Goal: Use online tool/utility: Utilize a website feature to perform a specific function

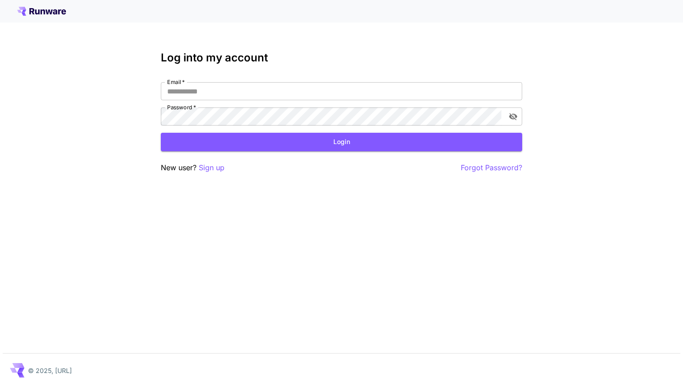
type input "**********"
click at [332, 128] on form "**********" at bounding box center [341, 116] width 361 height 69
click at [332, 141] on button "Login" at bounding box center [341, 142] width 361 height 19
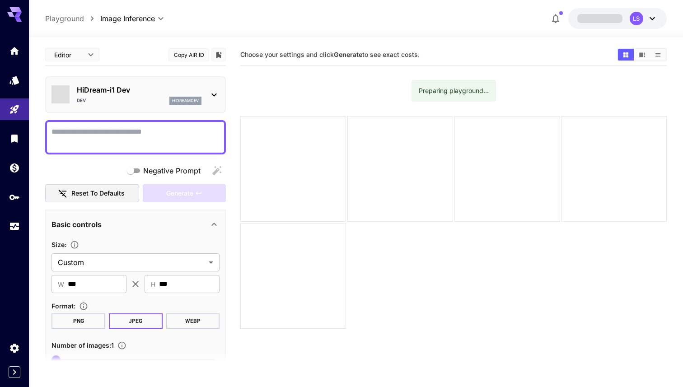
click at [156, 94] on p "HiDream-i1 Dev" at bounding box center [139, 89] width 125 height 11
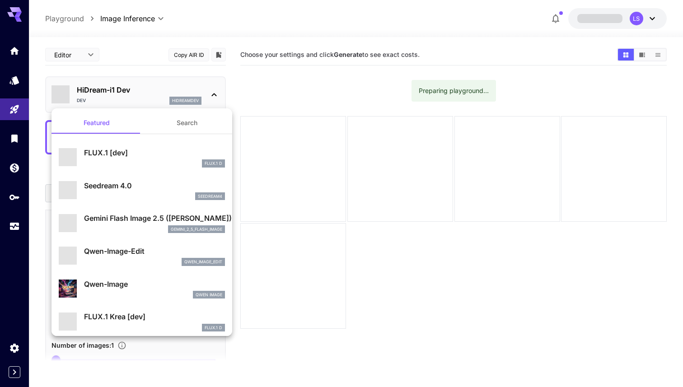
click at [133, 158] on div "FLUX.1 [dev] FLUX.1 D" at bounding box center [154, 157] width 141 height 20
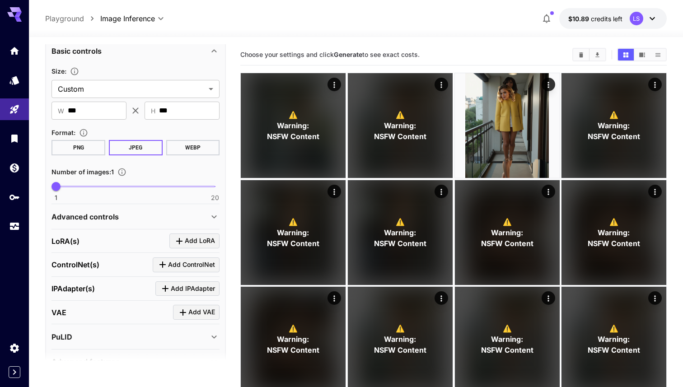
type input "*"
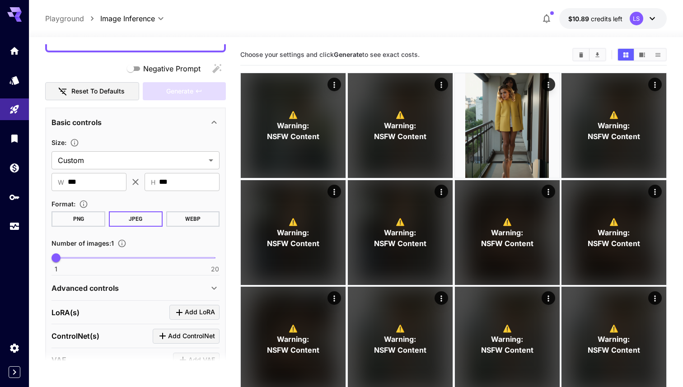
scroll to position [157, 0]
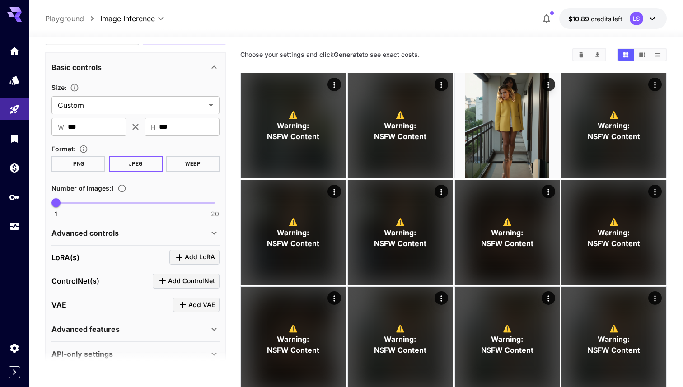
click at [105, 231] on p "Advanced controls" at bounding box center [84, 233] width 67 height 11
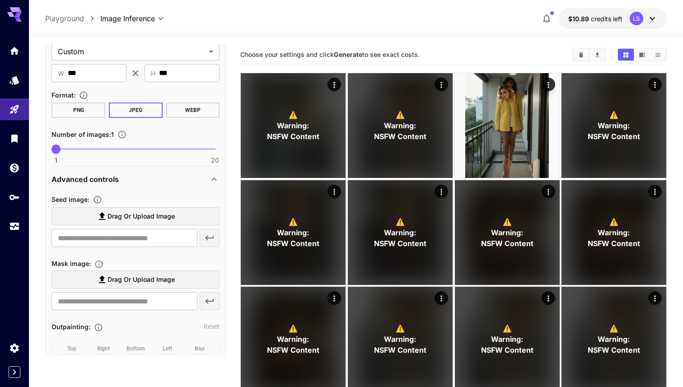
scroll to position [228, 0]
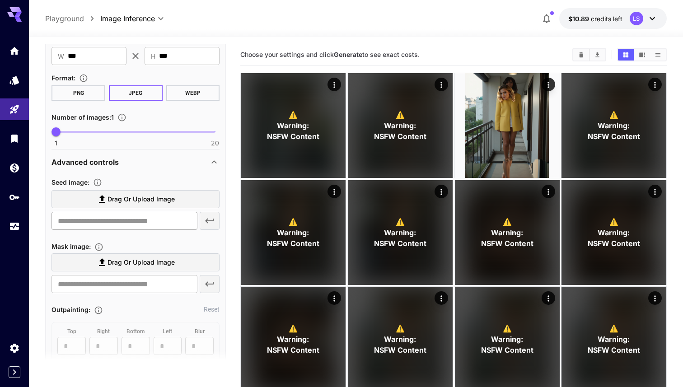
click at [117, 225] on input "text" at bounding box center [124, 221] width 146 height 18
paste input "**********"
type input "**********"
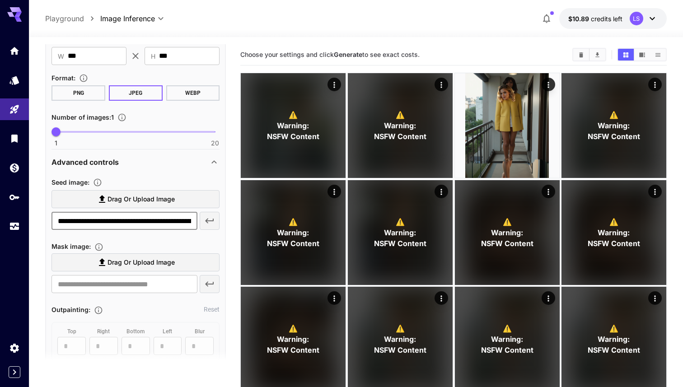
click at [206, 218] on icon "button" at bounding box center [209, 220] width 11 height 11
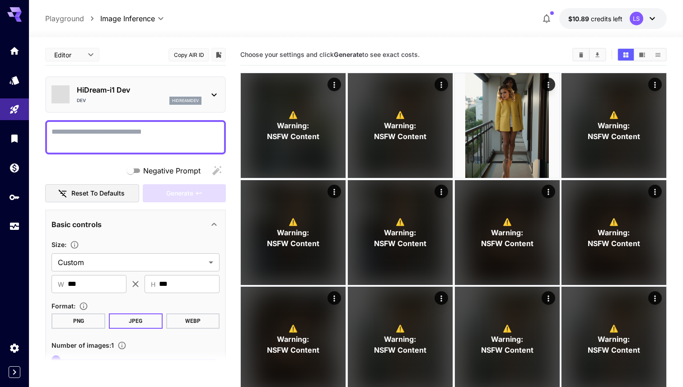
click at [189, 104] on div "hidreamdev" at bounding box center [185, 101] width 32 height 8
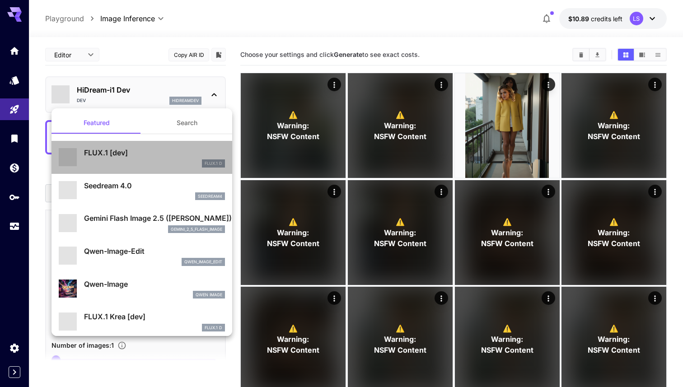
click at [154, 153] on p "FLUX.1 [dev]" at bounding box center [154, 152] width 141 height 11
type input "***"
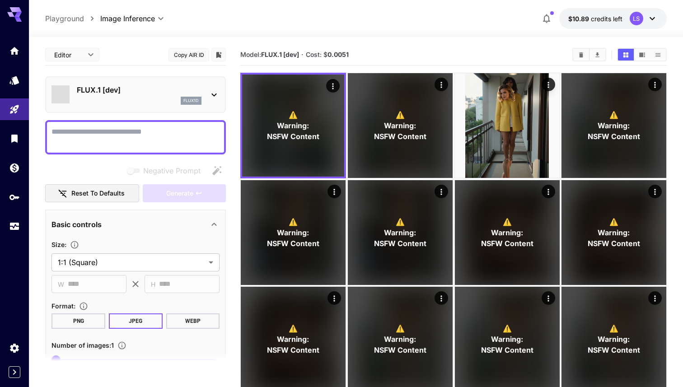
click at [145, 89] on p "FLUX.1 [dev]" at bounding box center [139, 89] width 125 height 11
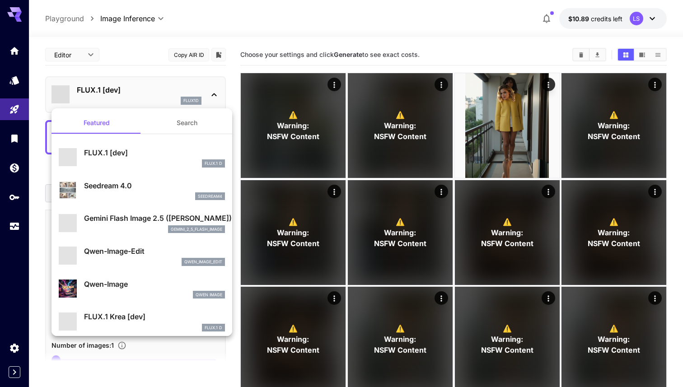
click at [115, 164] on div "FLUX.1 D" at bounding box center [154, 163] width 141 height 8
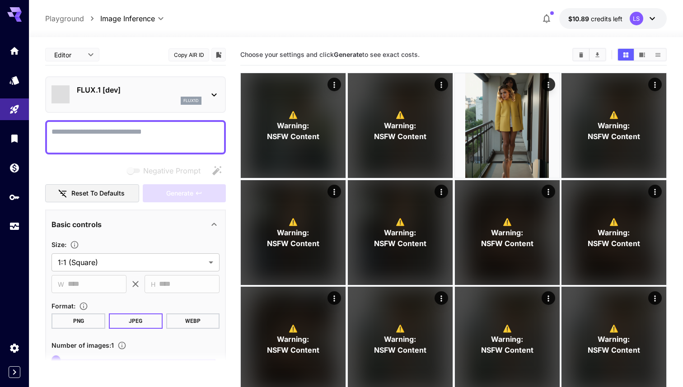
click at [145, 108] on div "FLUX.1 [dev] flux1d" at bounding box center [135, 94] width 181 height 37
click at [144, 130] on textarea "Negative Prompt" at bounding box center [135, 137] width 168 height 22
click at [159, 102] on div "flux1d" at bounding box center [139, 101] width 125 height 8
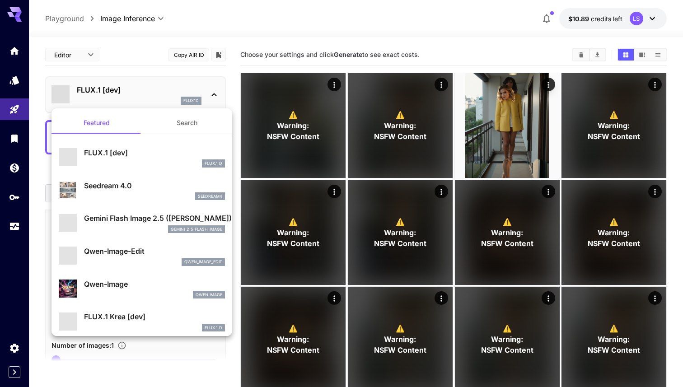
drag, startPoint x: 133, startPoint y: 166, endPoint x: 126, endPoint y: 190, distance: 24.6
click at [126, 190] on p "Seedream 4.0" at bounding box center [154, 185] width 141 height 11
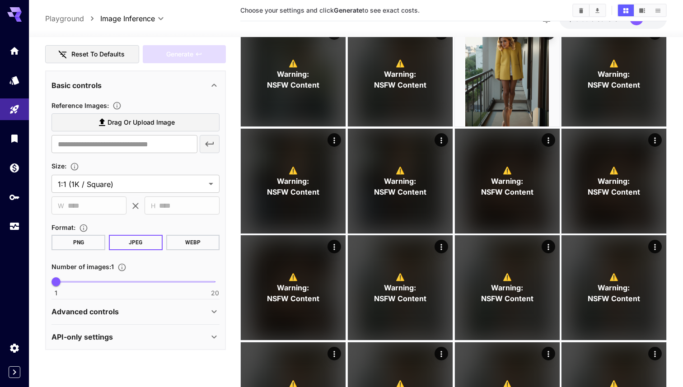
scroll to position [150, 0]
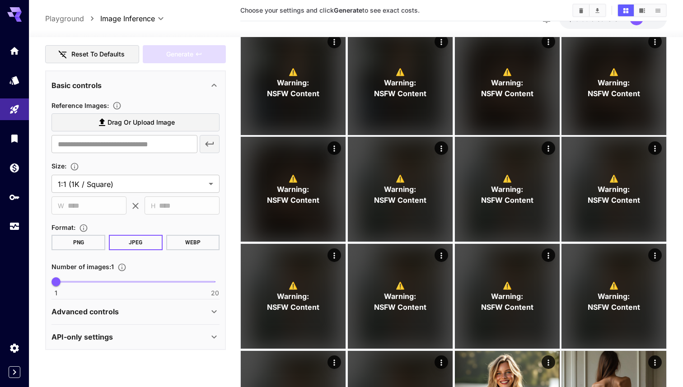
click at [105, 350] on section at bounding box center [135, 361] width 181 height 23
click at [115, 337] on div "API-only settings" at bounding box center [129, 337] width 157 height 11
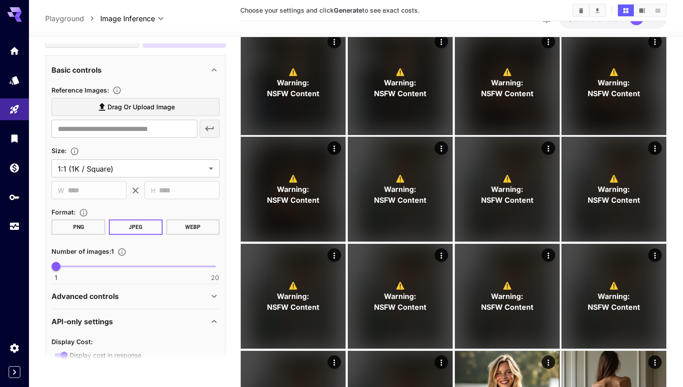
scroll to position [0, 0]
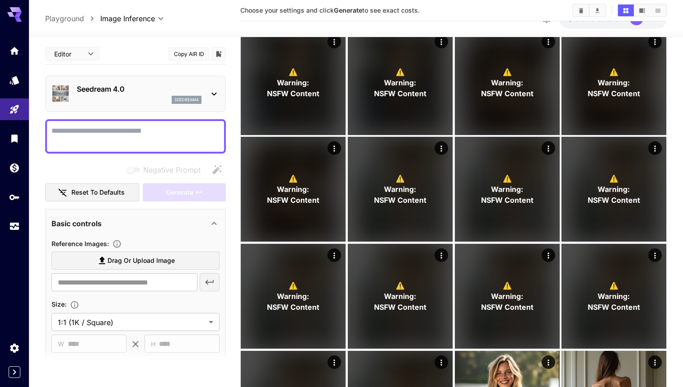
click at [169, 84] on p "Seedream 4.0" at bounding box center [139, 89] width 125 height 11
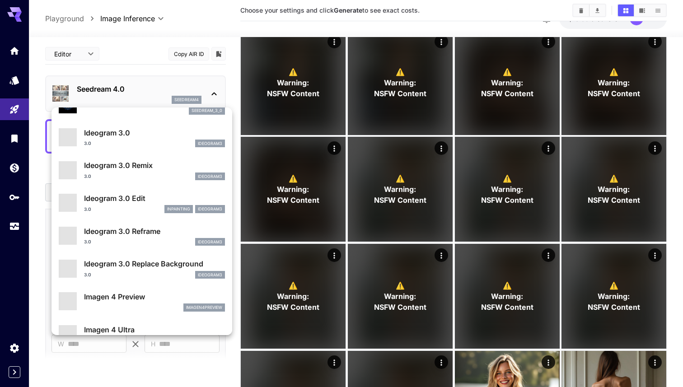
scroll to position [279, 0]
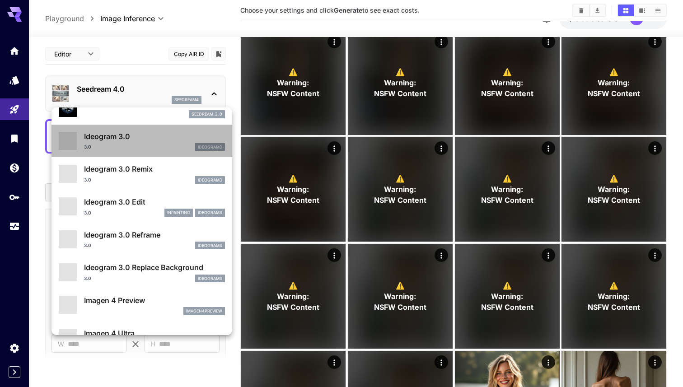
click at [165, 145] on div "3.0 ideogram3" at bounding box center [154, 147] width 141 height 8
type input "**********"
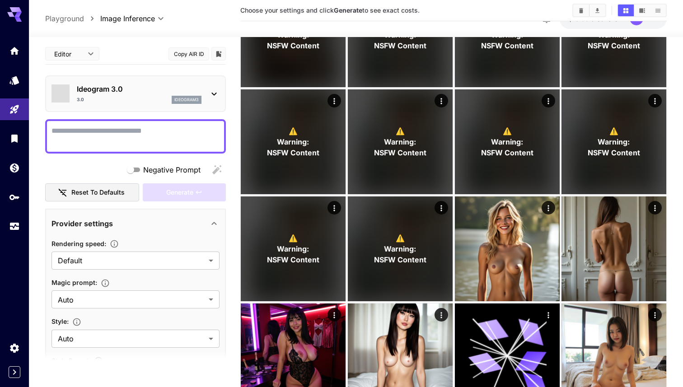
click at [174, 89] on p "Ideogram 3.0" at bounding box center [139, 89] width 125 height 11
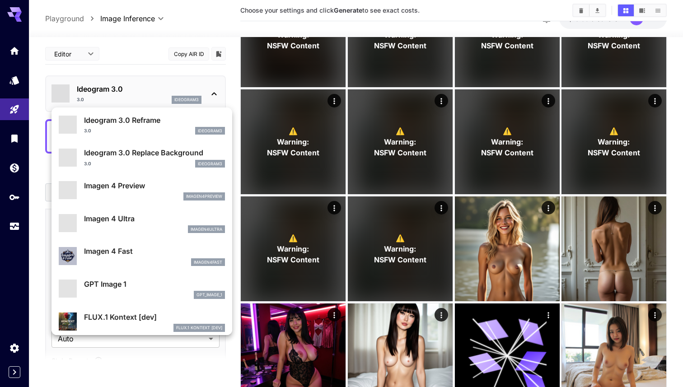
scroll to position [396, 0]
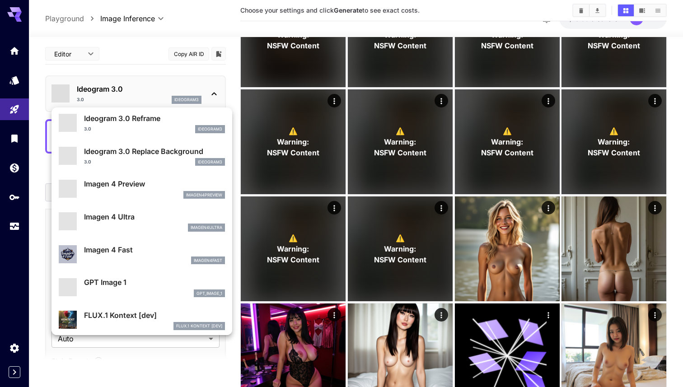
click at [154, 248] on p "Imagen 4 Fast" at bounding box center [154, 249] width 141 height 11
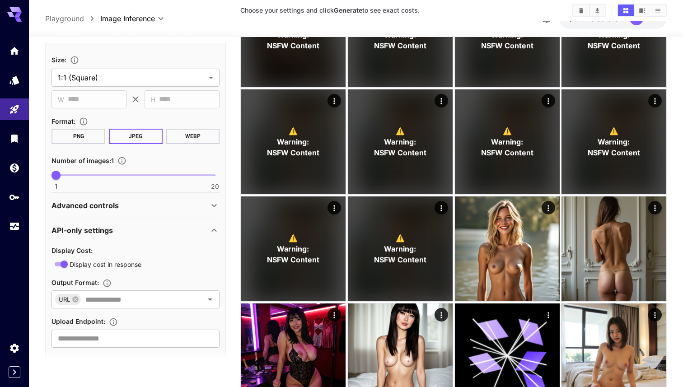
click at [173, 207] on div "Advanced controls" at bounding box center [129, 205] width 157 height 11
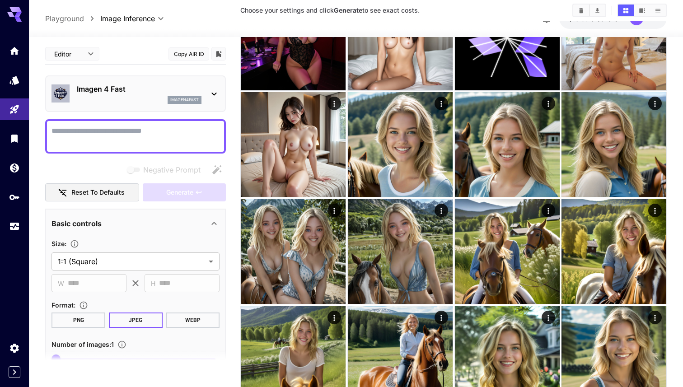
click at [181, 108] on div "Imagen 4 Fast imagen4fast" at bounding box center [135, 93] width 181 height 37
click at [193, 99] on p "imagen4fast" at bounding box center [184, 100] width 28 height 6
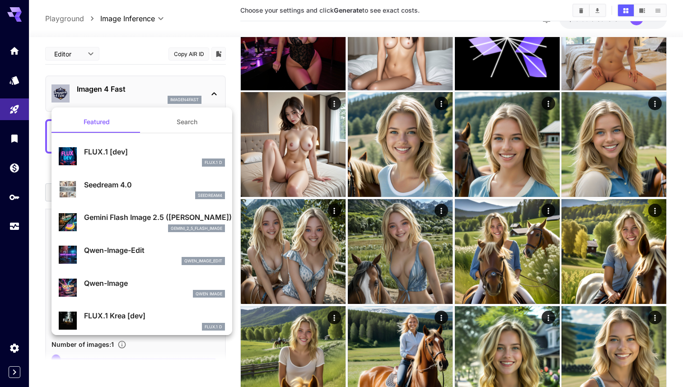
drag, startPoint x: 182, startPoint y: 119, endPoint x: 95, endPoint y: 209, distance: 124.3
click at [173, 152] on p "FLUX.1 [dev]" at bounding box center [154, 151] width 141 height 11
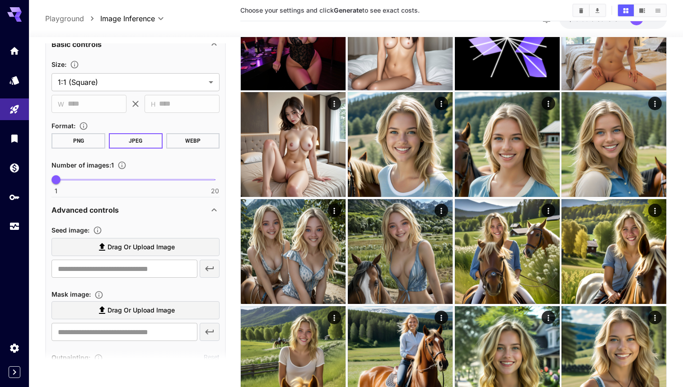
scroll to position [291, 0]
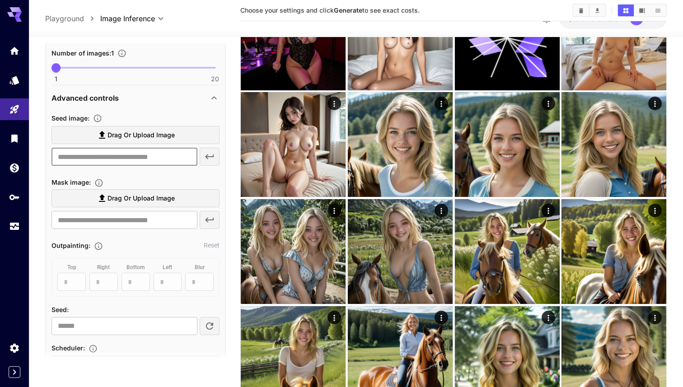
click at [148, 159] on input "text" at bounding box center [124, 157] width 146 height 18
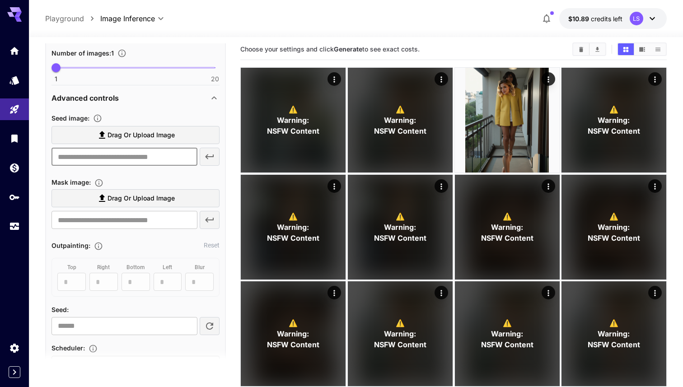
scroll to position [0, 0]
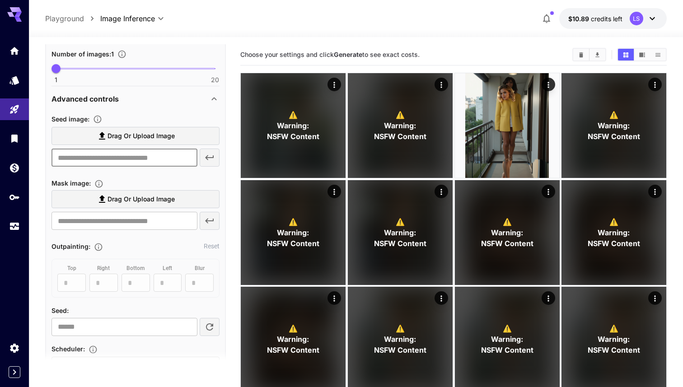
paste input "**********"
type input "**********"
click at [215, 159] on icon "button" at bounding box center [209, 157] width 11 height 11
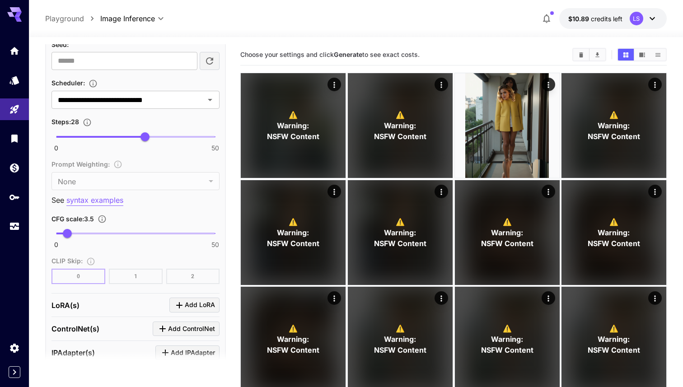
scroll to position [658, 0]
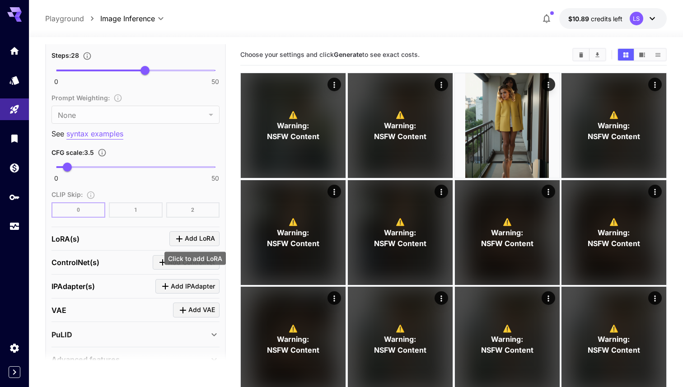
click at [187, 237] on span "Add LoRA" at bounding box center [200, 238] width 30 height 11
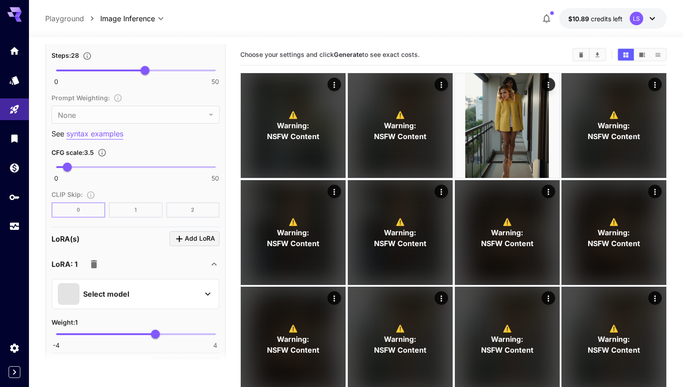
click at [139, 296] on div "Select model" at bounding box center [128, 294] width 141 height 22
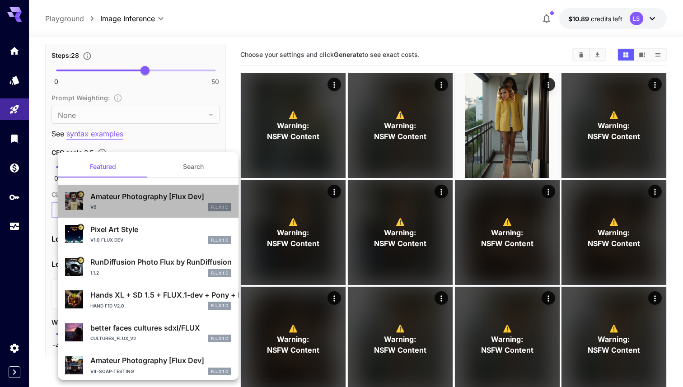
click at [204, 202] on div "Amateur Photography [Flux Dev] v6 FLUX.1 D" at bounding box center [160, 201] width 141 height 20
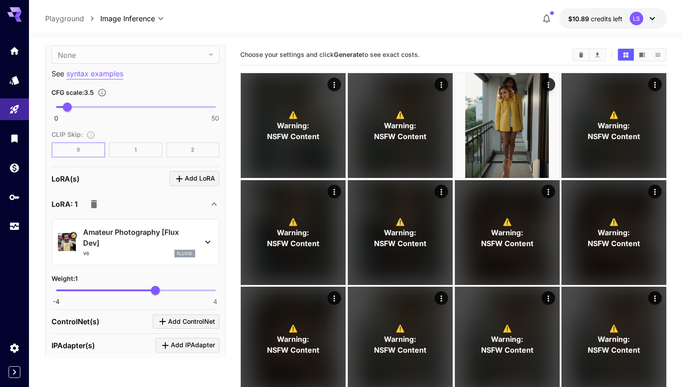
scroll to position [763, 0]
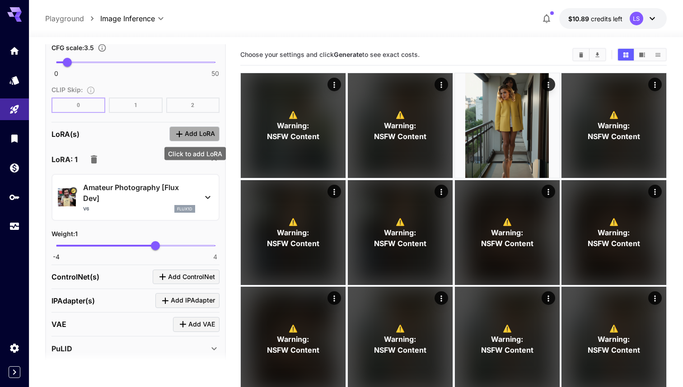
click at [189, 134] on span "Add LoRA" at bounding box center [200, 133] width 30 height 11
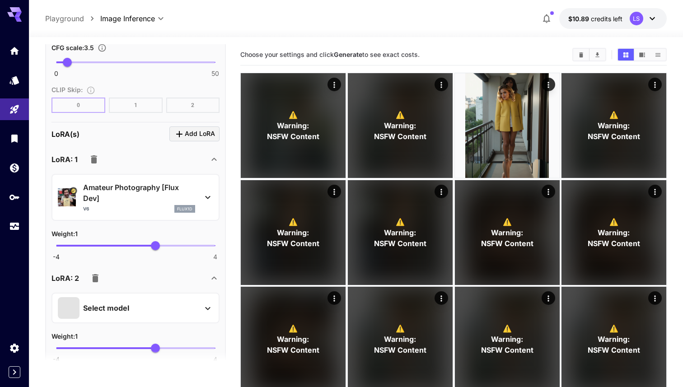
click at [130, 309] on div "Select model" at bounding box center [128, 308] width 141 height 22
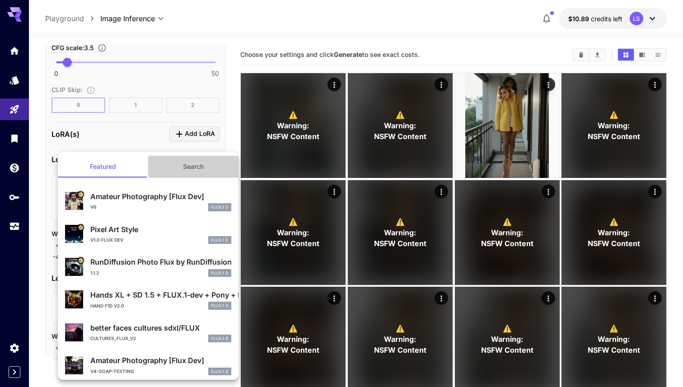
click at [195, 168] on button "Search" at bounding box center [193, 167] width 90 height 22
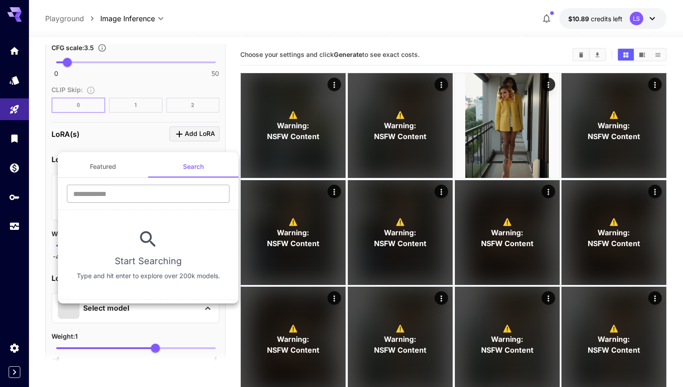
click at [169, 194] on input "text" at bounding box center [148, 194] width 163 height 18
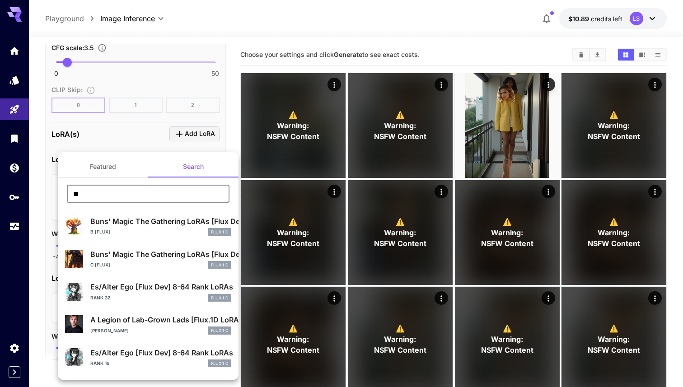
type input "*"
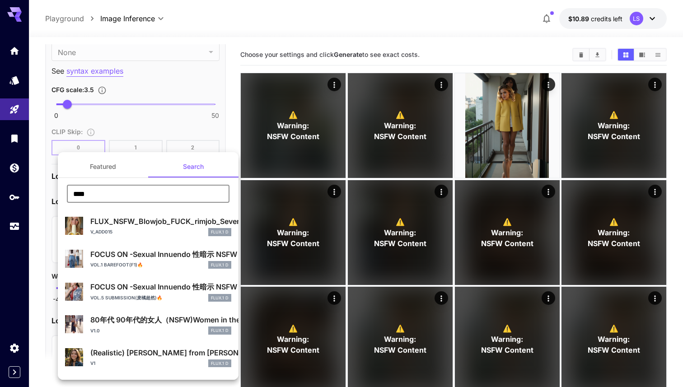
type input "**********"
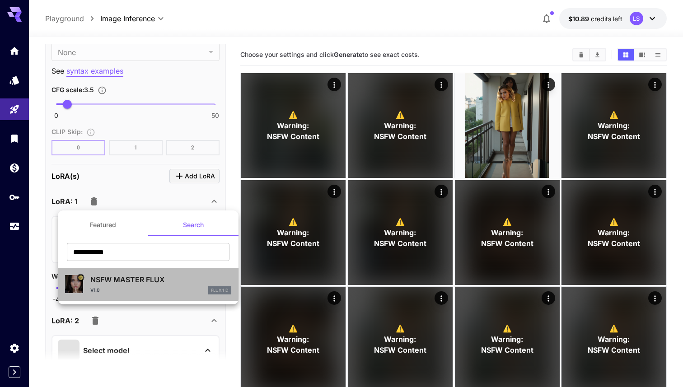
click at [141, 284] on p "NSFW MASTER FLUX" at bounding box center [160, 279] width 141 height 11
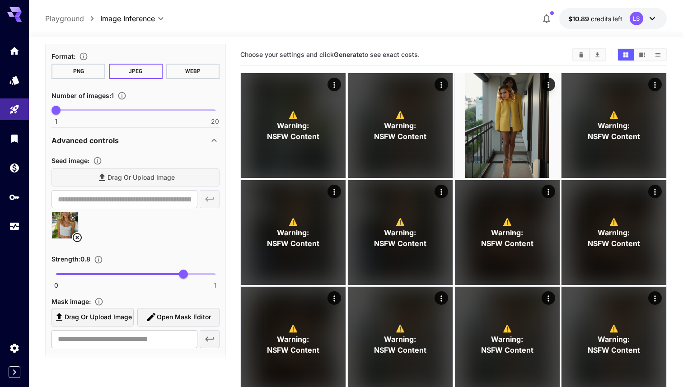
scroll to position [263, 0]
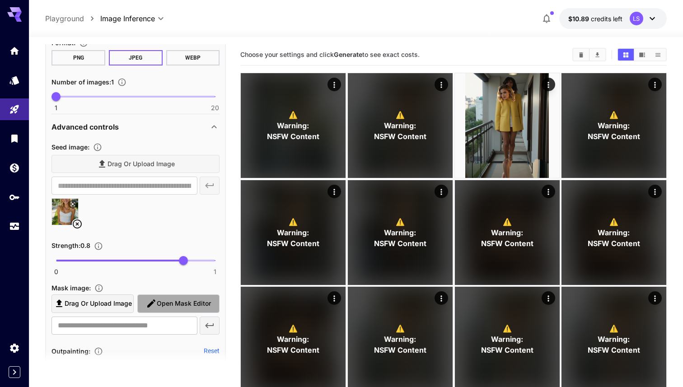
click at [159, 305] on span "Open Mask Editor" at bounding box center [184, 303] width 54 height 11
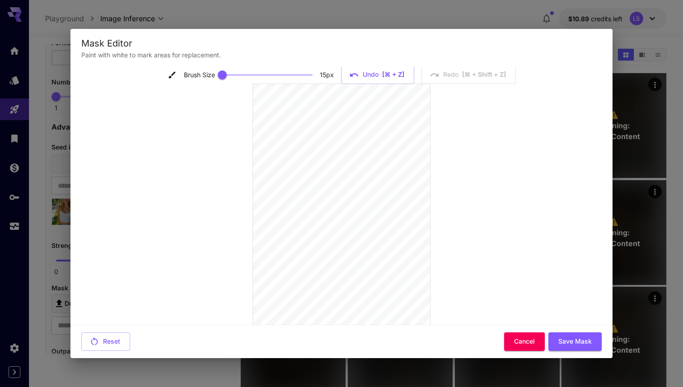
scroll to position [8, 0]
type input "**"
drag, startPoint x: 310, startPoint y: 75, endPoint x: 325, endPoint y: 75, distance: 14.9
click at [324, 75] on div "Brush Size 50 px" at bounding box center [251, 76] width 168 height 14
click at [565, 340] on button "Save Mask" at bounding box center [574, 341] width 53 height 19
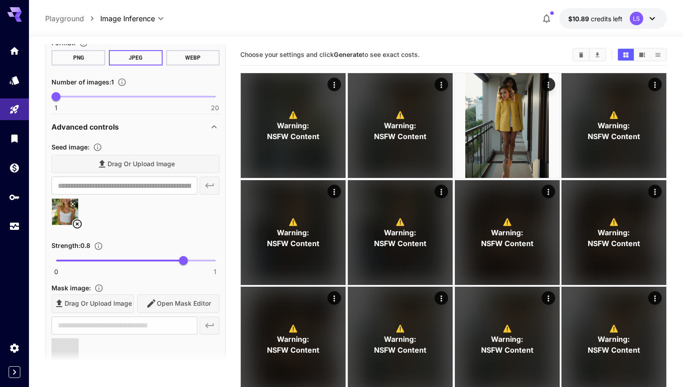
scroll to position [0, 0]
type input "**********"
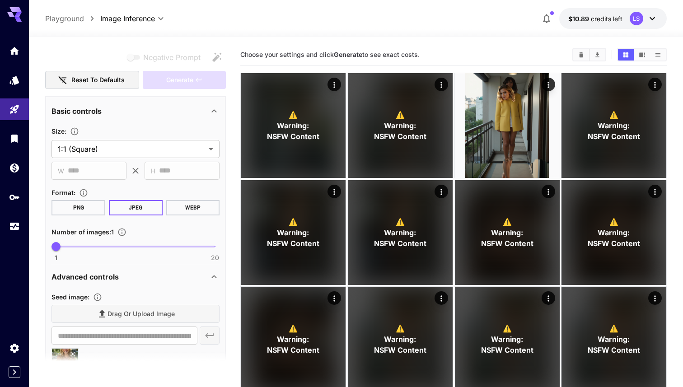
scroll to position [37, 0]
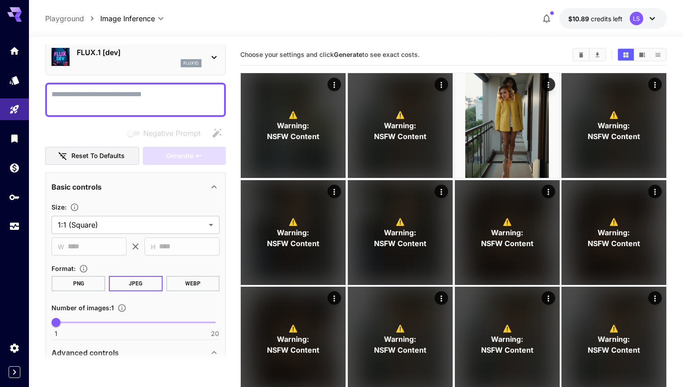
click at [134, 86] on div at bounding box center [135, 100] width 181 height 34
click at [134, 99] on textarea "Negative Prompt" at bounding box center [135, 100] width 168 height 22
paste textarea "**********"
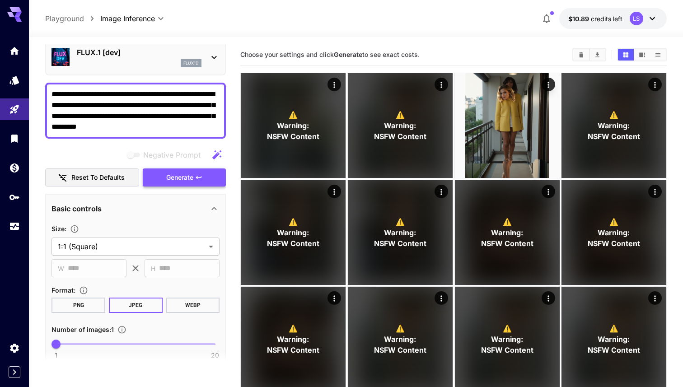
type textarea "**********"
click at [165, 180] on button "Generate" at bounding box center [184, 177] width 83 height 19
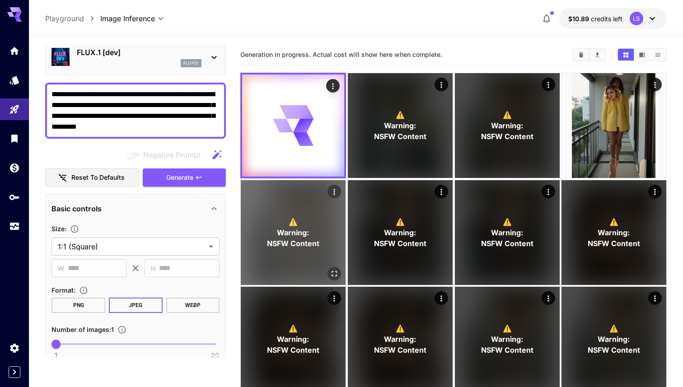
click at [143, 168] on button "Generate" at bounding box center [184, 177] width 83 height 19
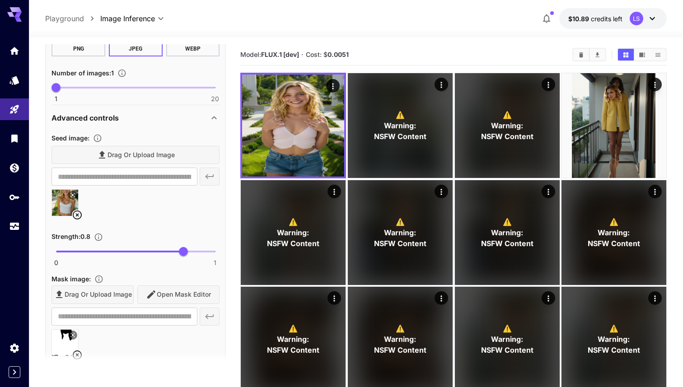
scroll to position [337, 0]
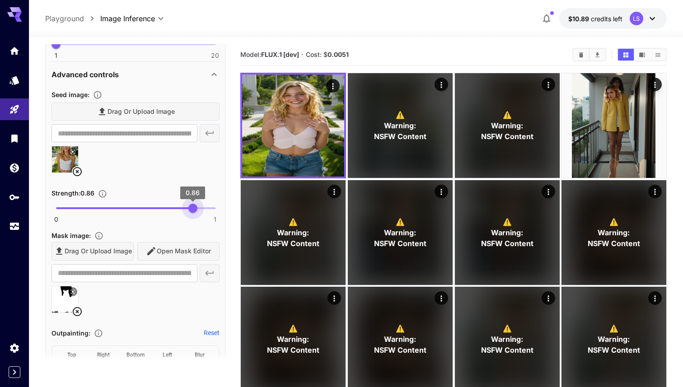
type input "****"
drag, startPoint x: 178, startPoint y: 207, endPoint x: 192, endPoint y: 225, distance: 22.6
click at [192, 225] on div "**********" at bounding box center [135, 204] width 168 height 231
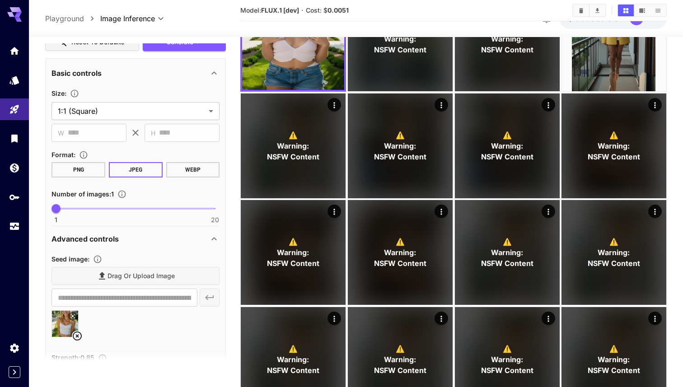
scroll to position [0, 0]
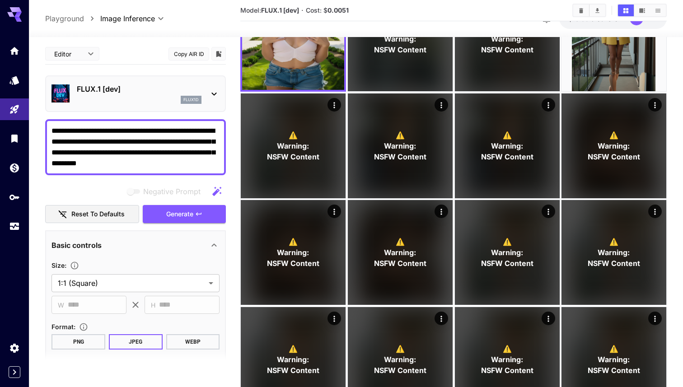
click at [185, 201] on div "Negative Prompt Reset to defaults Generate" at bounding box center [135, 202] width 181 height 41
click at [184, 217] on span "Generate" at bounding box center [179, 214] width 27 height 11
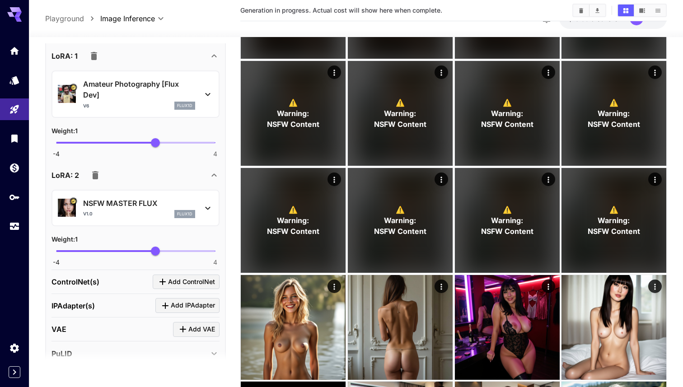
scroll to position [1225, 0]
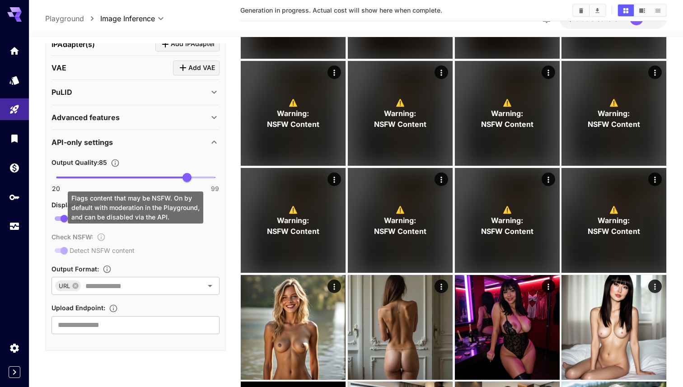
click at [61, 246] on div "Check NSFW : Detect NSFW content" at bounding box center [135, 243] width 168 height 25
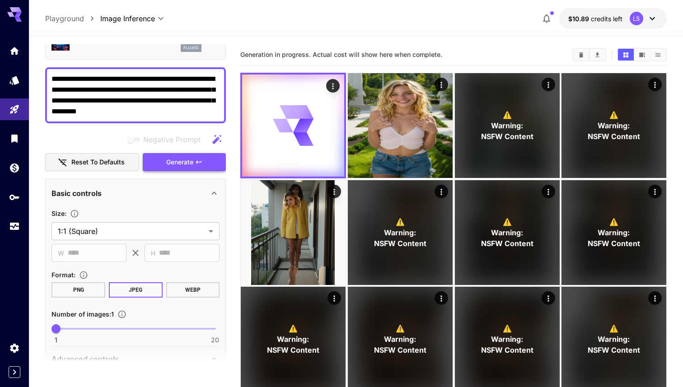
scroll to position [0, 0]
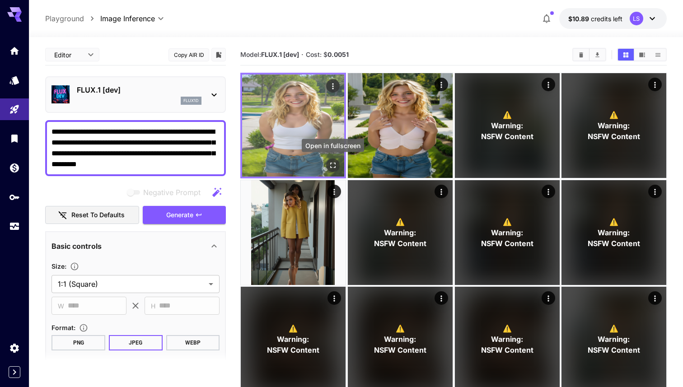
click at [327, 162] on button "Open in fullscreen" at bounding box center [333, 166] width 14 height 14
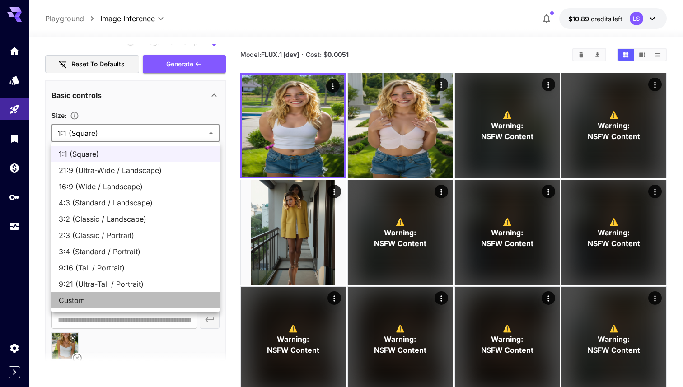
click at [126, 304] on span "Custom" at bounding box center [136, 300] width 154 height 11
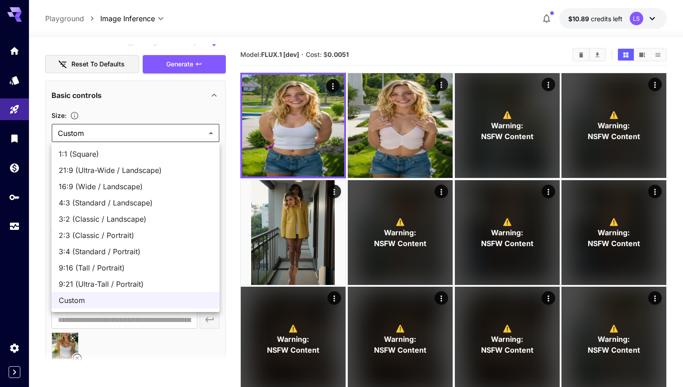
click at [143, 269] on span "9:16 (Tall / Portrait)" at bounding box center [136, 267] width 154 height 11
type input "**********"
type input "***"
type input "****"
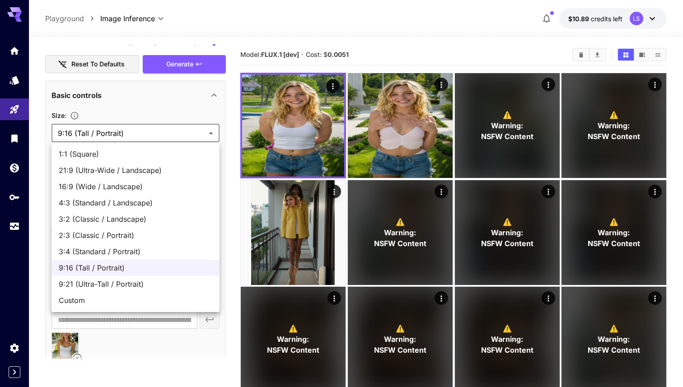
click at [178, 109] on div at bounding box center [341, 193] width 683 height 387
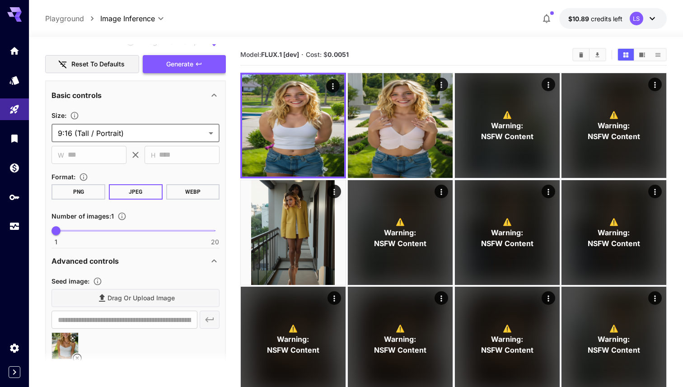
click at [194, 67] on button "Generate" at bounding box center [184, 64] width 83 height 19
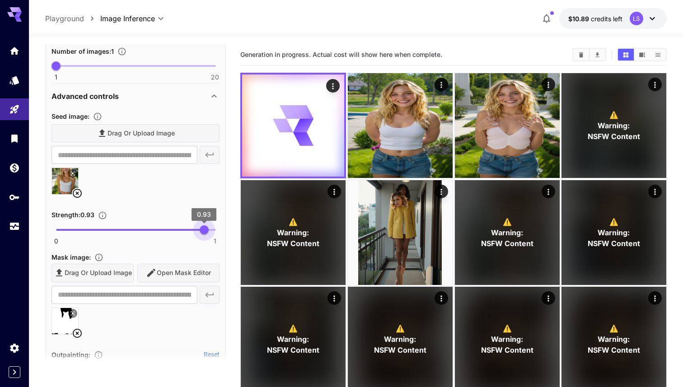
type input "*"
drag, startPoint x: 193, startPoint y: 226, endPoint x: 215, endPoint y: 226, distance: 22.1
click at [215, 227] on span "1" at bounding box center [215, 229] width 9 height 9
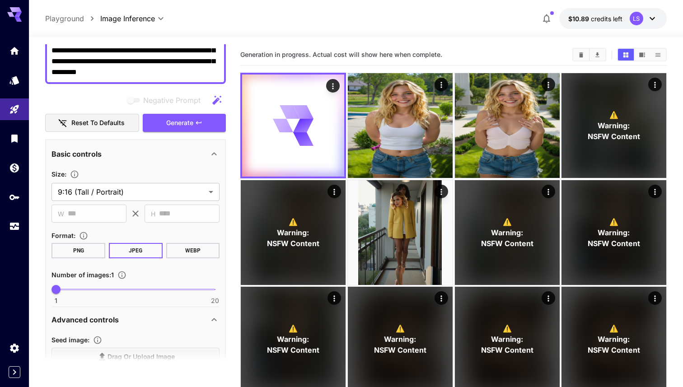
click at [197, 130] on button "Generate" at bounding box center [184, 123] width 83 height 19
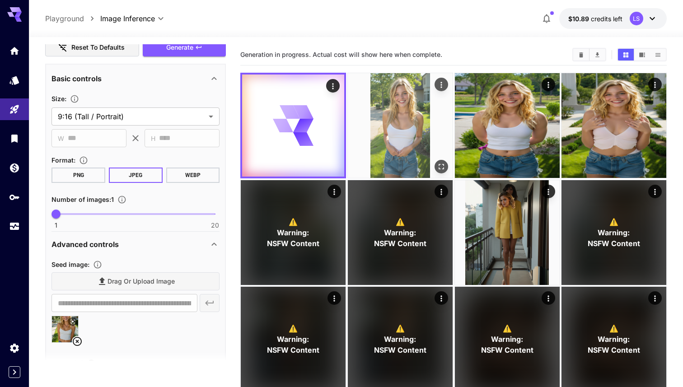
click at [434, 162] on img at bounding box center [400, 125] width 105 height 105
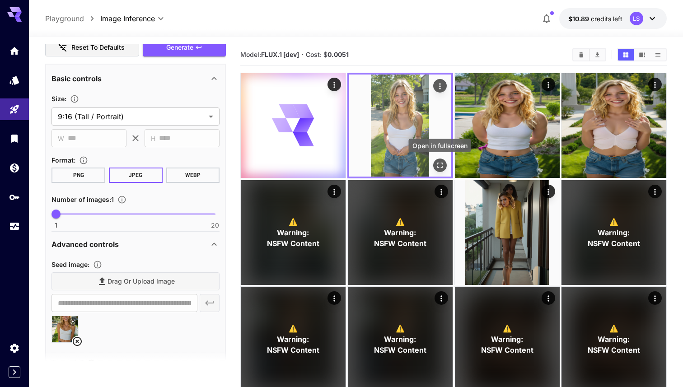
click at [435, 165] on icon "Open in fullscreen" at bounding box center [439, 165] width 9 height 9
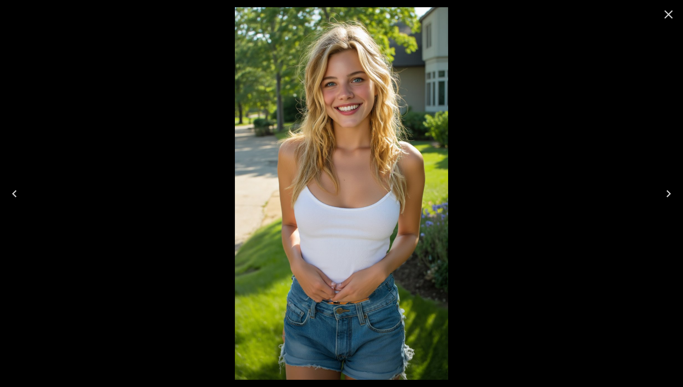
click at [673, 16] on icon "Close" at bounding box center [668, 14] width 14 height 14
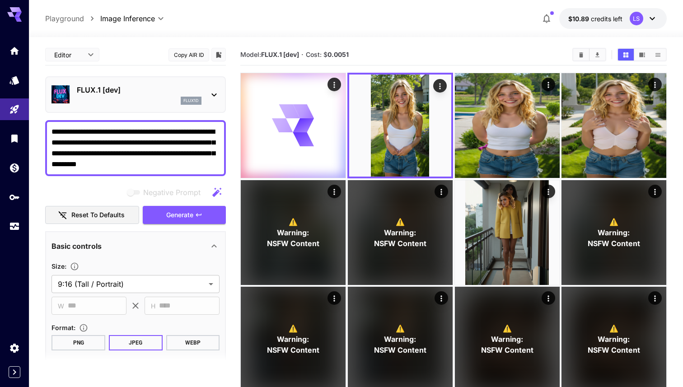
click at [210, 95] on icon at bounding box center [214, 94] width 11 height 11
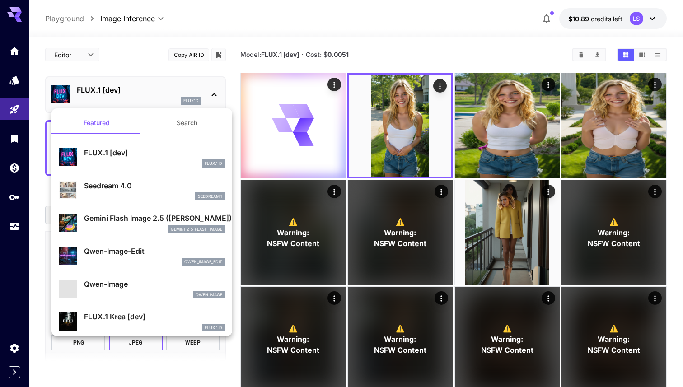
click at [210, 95] on div at bounding box center [341, 193] width 683 height 387
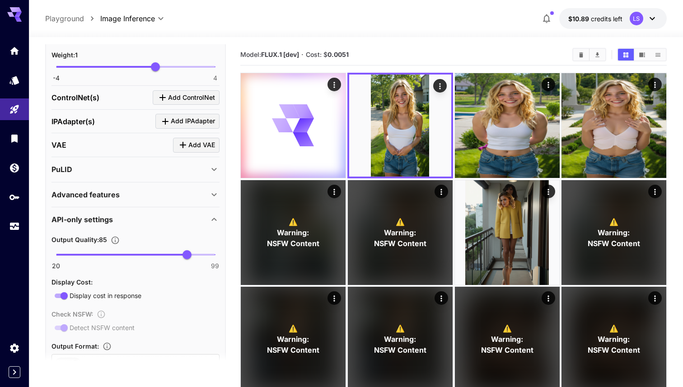
scroll to position [1133, 0]
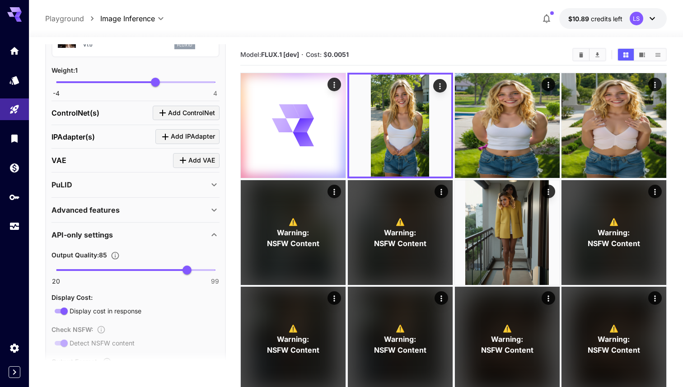
click at [199, 175] on div "PuLID" at bounding box center [135, 185] width 168 height 22
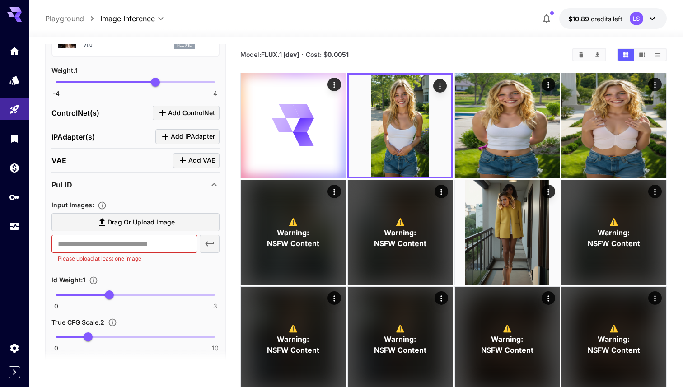
click at [206, 248] on div "​ Please upload at least one image" at bounding box center [135, 249] width 168 height 28
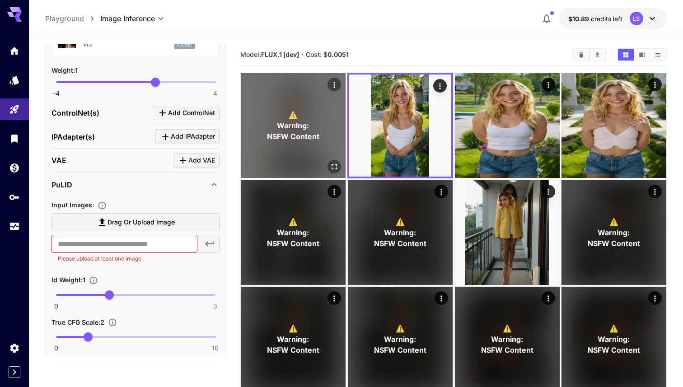
click at [283, 105] on div "⚠️ Warning: NSFW Content" at bounding box center [293, 125] width 105 height 105
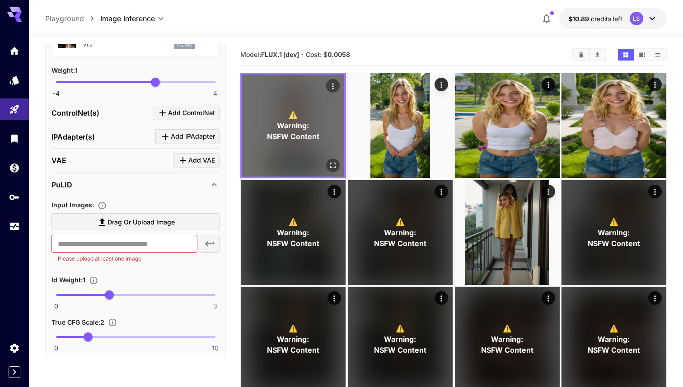
click at [328, 162] on icon "Open in fullscreen" at bounding box center [332, 165] width 9 height 9
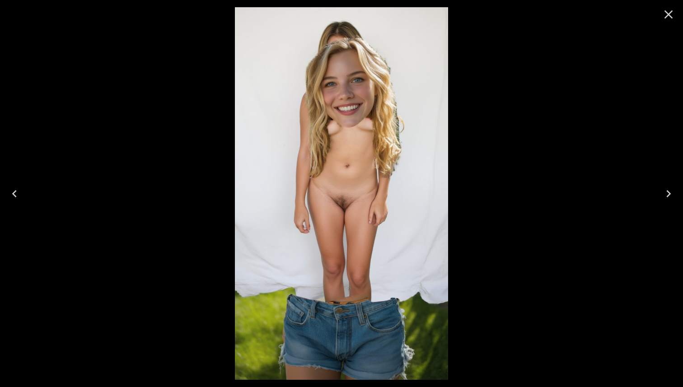
click at [669, 18] on icon "Close" at bounding box center [668, 14] width 14 height 14
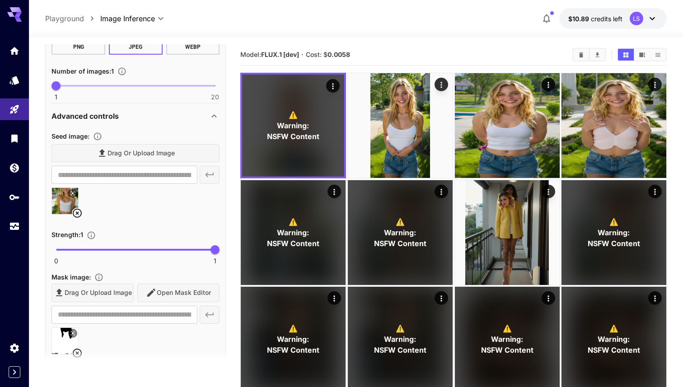
scroll to position [292, 0]
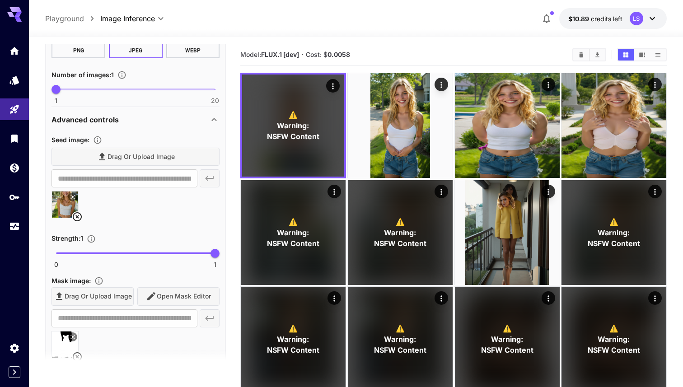
click at [168, 294] on div "Drag or upload image Open Mask Editor" at bounding box center [135, 296] width 168 height 19
click at [166, 297] on div "Drag or upload image Open Mask Editor" at bounding box center [135, 296] width 168 height 19
click at [164, 300] on div "Drag or upload image Open Mask Editor" at bounding box center [135, 296] width 168 height 19
click at [182, 298] on div "Drag or upload image Open Mask Editor" at bounding box center [135, 296] width 168 height 19
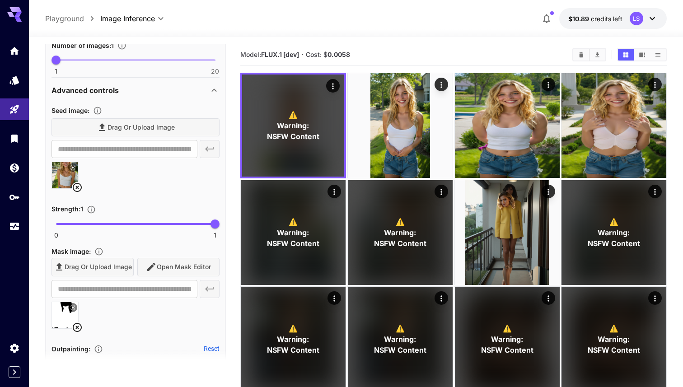
scroll to position [337, 0]
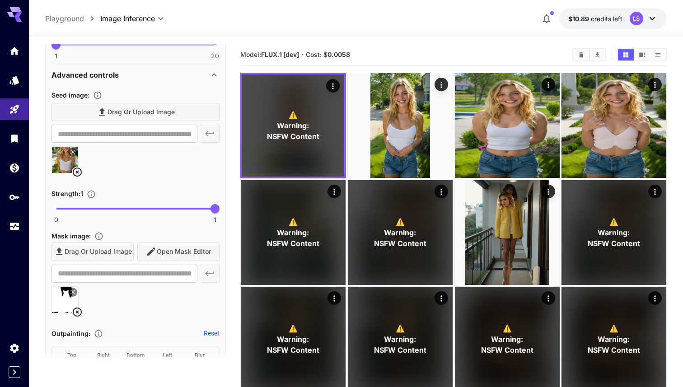
click at [56, 304] on img at bounding box center [65, 300] width 26 height 26
click at [165, 256] on div "Drag or upload image Open Mask Editor" at bounding box center [135, 252] width 168 height 19
click at [171, 247] on div "Drag or upload image Open Mask Editor" at bounding box center [135, 252] width 168 height 19
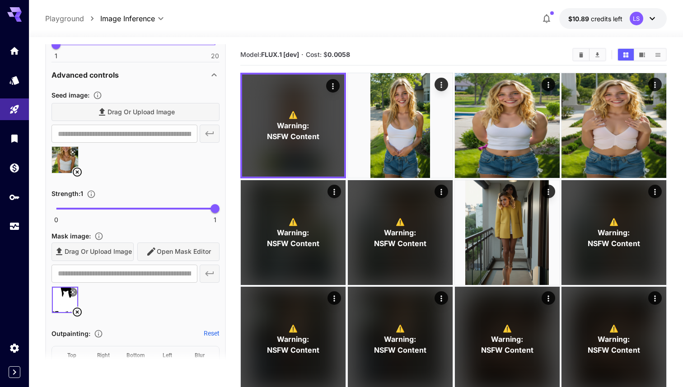
click at [73, 291] on icon at bounding box center [72, 292] width 5 height 5
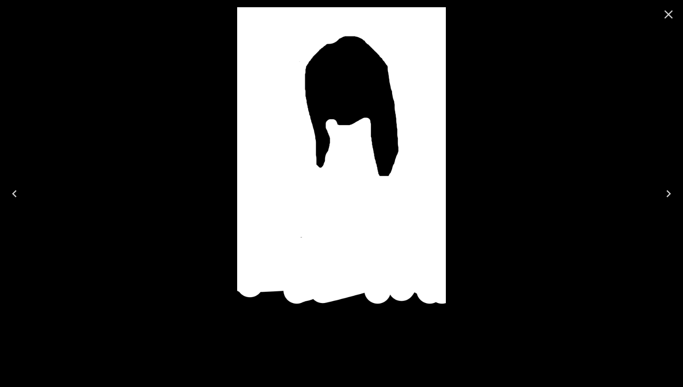
click at [669, 11] on icon "Close" at bounding box center [668, 14] width 14 height 14
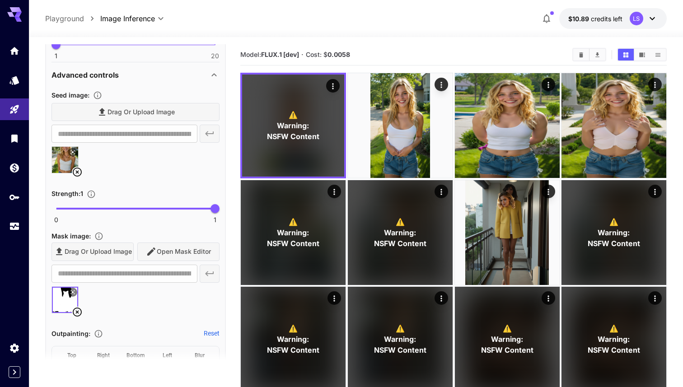
click at [198, 253] on div "Drag or upload image Open Mask Editor" at bounding box center [135, 252] width 168 height 19
click at [113, 257] on div "Drag or upload image Open Mask Editor" at bounding box center [135, 252] width 168 height 19
click at [123, 248] on div "Drag or upload image Open Mask Editor" at bounding box center [135, 252] width 168 height 19
click at [196, 248] on div "Drag or upload image Open Mask Editor" at bounding box center [135, 252] width 168 height 19
click at [197, 269] on div "**********" at bounding box center [135, 274] width 168 height 18
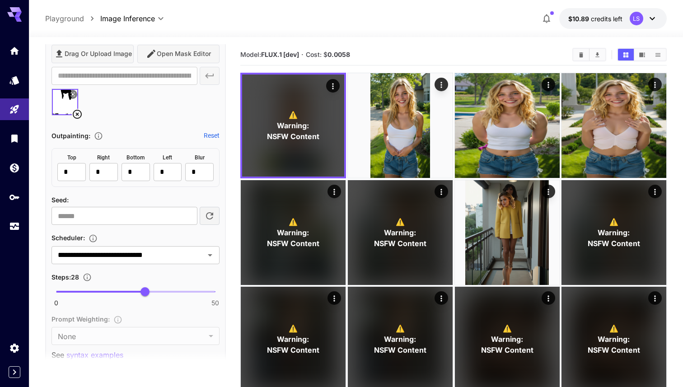
scroll to position [364, 0]
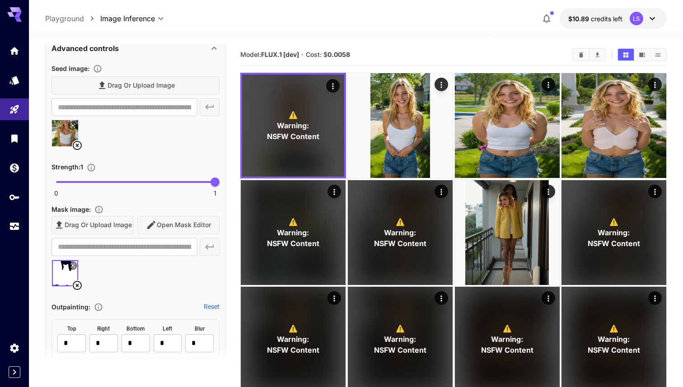
click at [76, 287] on icon at bounding box center [77, 285] width 11 height 11
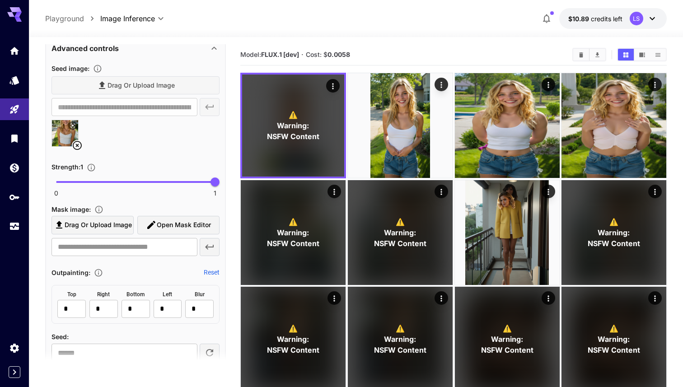
click at [166, 234] on section "Drag or upload image Open Mask Editor ​" at bounding box center [135, 236] width 168 height 40
click at [169, 230] on button "Open Mask Editor" at bounding box center [178, 225] width 82 height 19
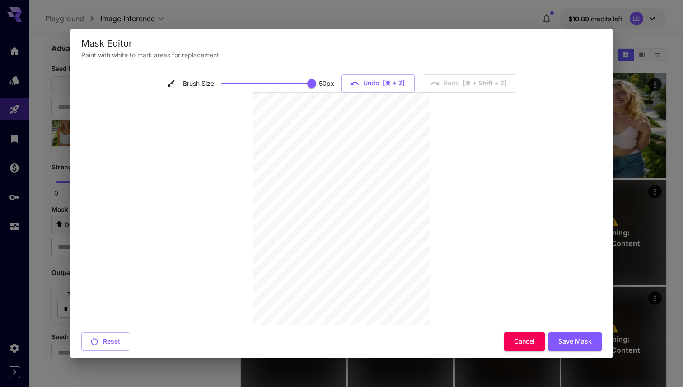
scroll to position [84, 0]
click at [516, 307] on div "Brush Size 50 px Undo [⌘ + Z] Redo [⌘ + shift + Z]" at bounding box center [341, 196] width 542 height 258
click at [587, 339] on button "Save Mask" at bounding box center [574, 341] width 53 height 19
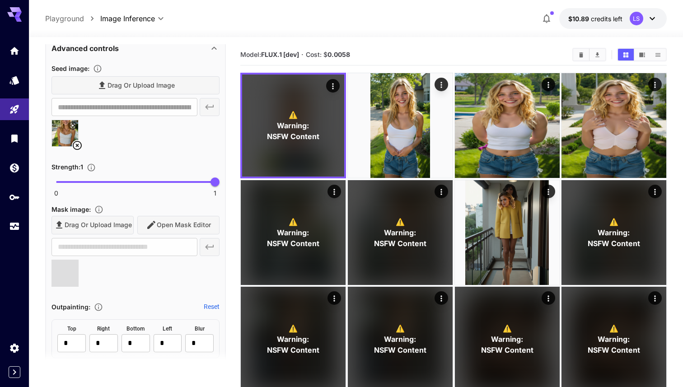
scroll to position [0, 0]
type input "**********"
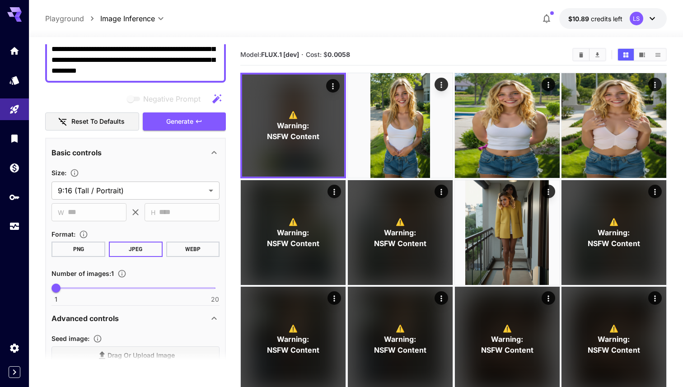
scroll to position [66, 0]
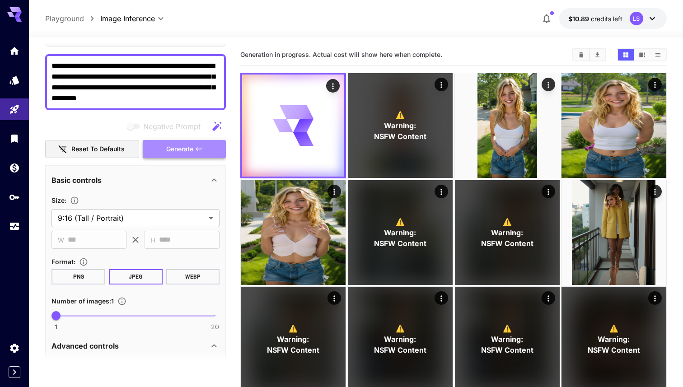
click at [171, 144] on span "Generate" at bounding box center [179, 149] width 27 height 11
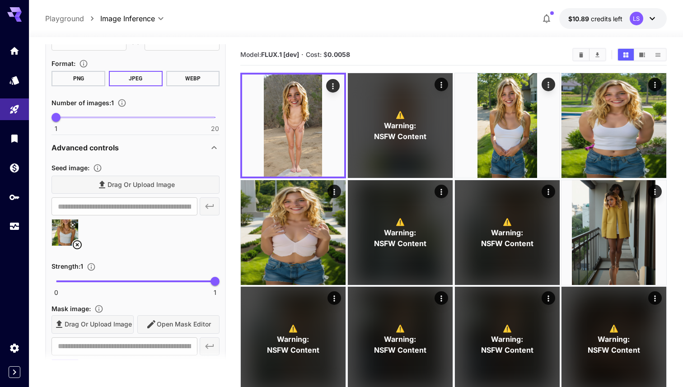
scroll to position [291, 0]
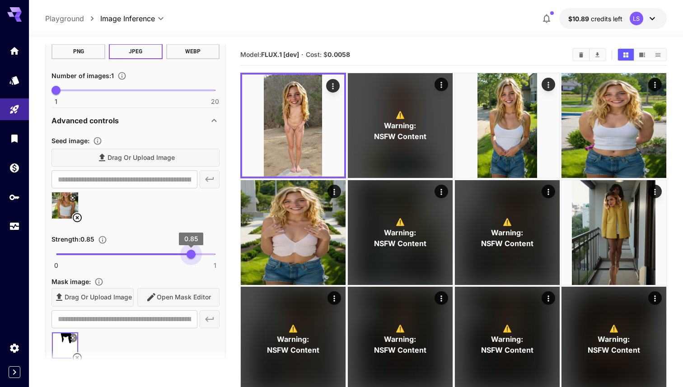
drag, startPoint x: 210, startPoint y: 257, endPoint x: 190, endPoint y: 257, distance: 19.9
click at [190, 257] on span "0.85" at bounding box center [191, 254] width 9 height 9
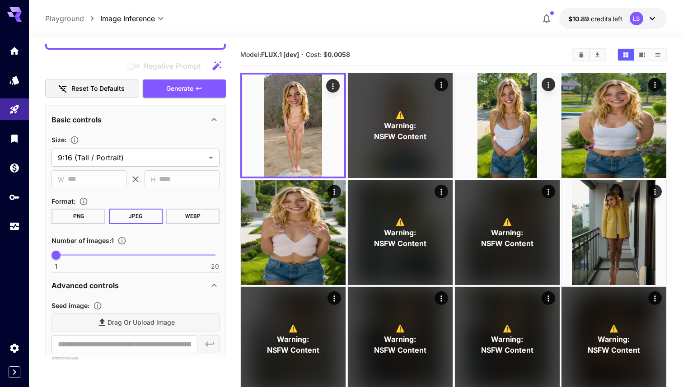
scroll to position [103, 0]
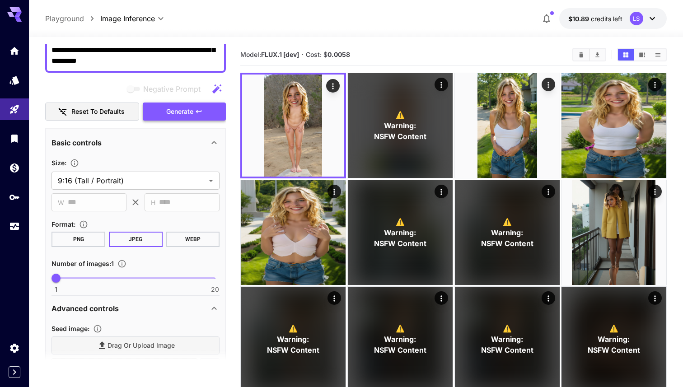
click at [213, 117] on button "Generate" at bounding box center [184, 112] width 83 height 19
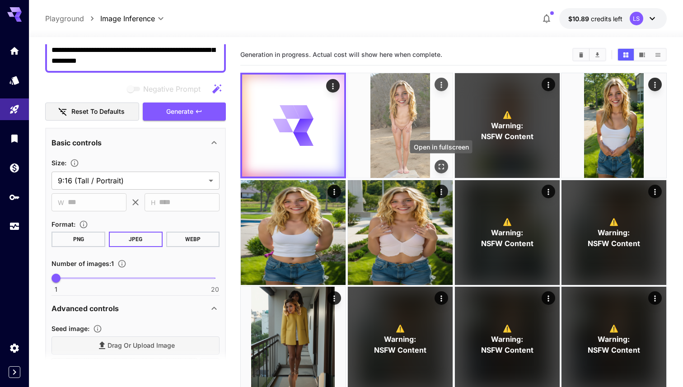
click at [442, 167] on icon "Open in fullscreen" at bounding box center [440, 166] width 9 height 9
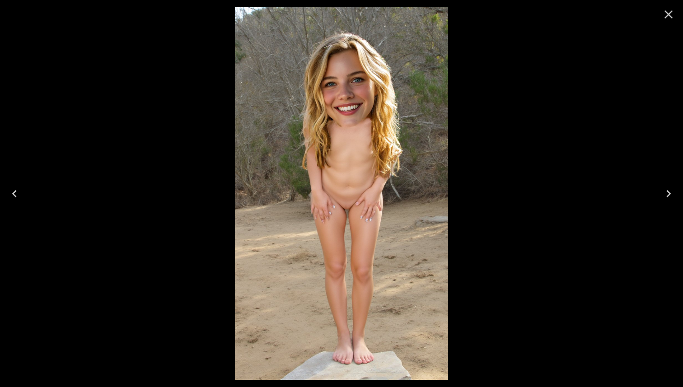
click at [672, 17] on icon "Close" at bounding box center [668, 14] width 14 height 14
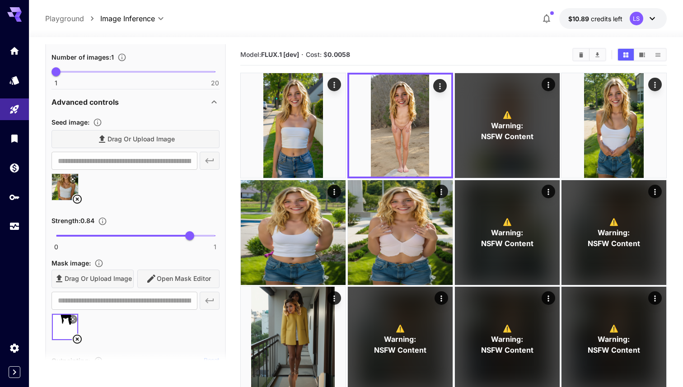
scroll to position [341, 0]
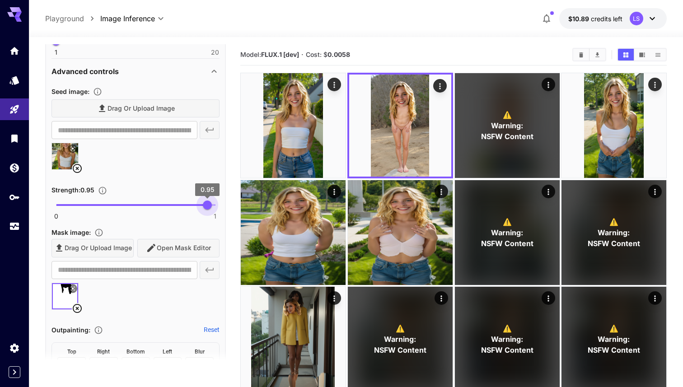
click at [206, 201] on span "0 1 0.95" at bounding box center [135, 205] width 159 height 14
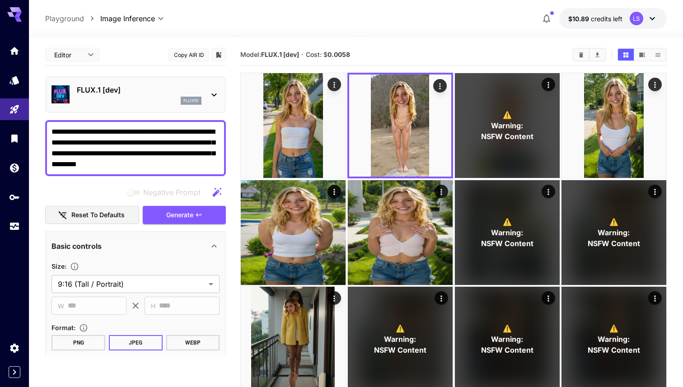
click at [198, 213] on icon "button" at bounding box center [198, 214] width 7 height 7
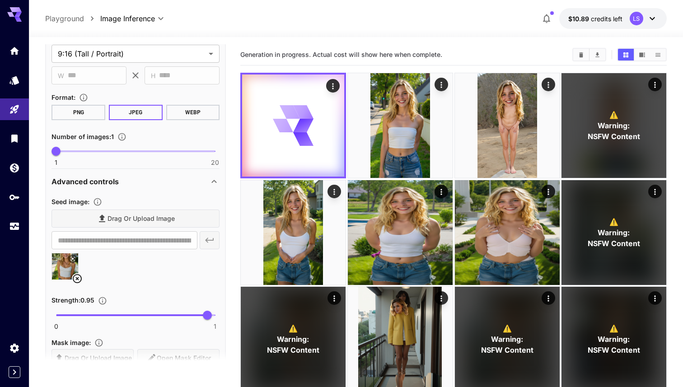
scroll to position [423, 0]
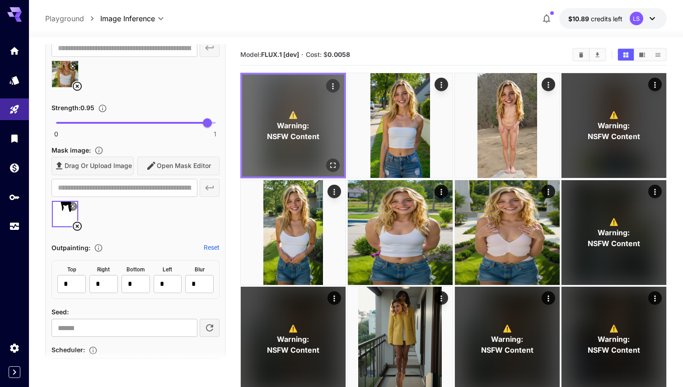
click at [332, 164] on icon "Open in fullscreen" at bounding box center [332, 165] width 9 height 9
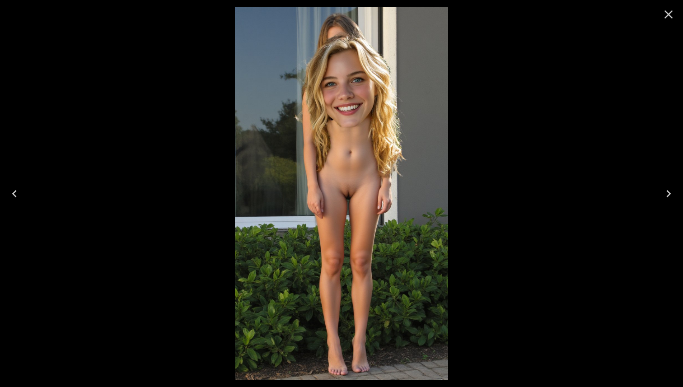
click at [668, 11] on icon "Close" at bounding box center [668, 14] width 14 height 14
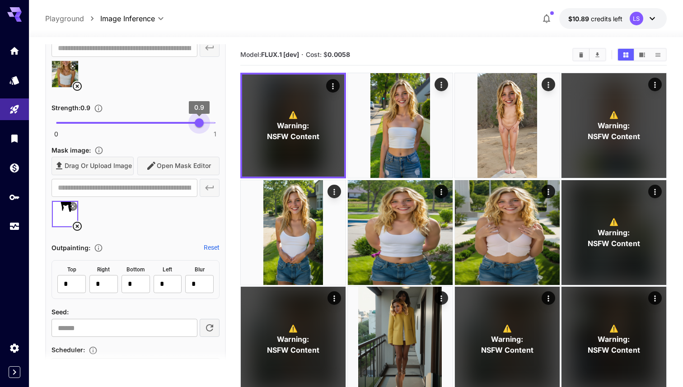
type input "****"
drag, startPoint x: 203, startPoint y: 125, endPoint x: 198, endPoint y: 126, distance: 5.1
click at [198, 126] on span "0.89" at bounding box center [197, 122] width 9 height 9
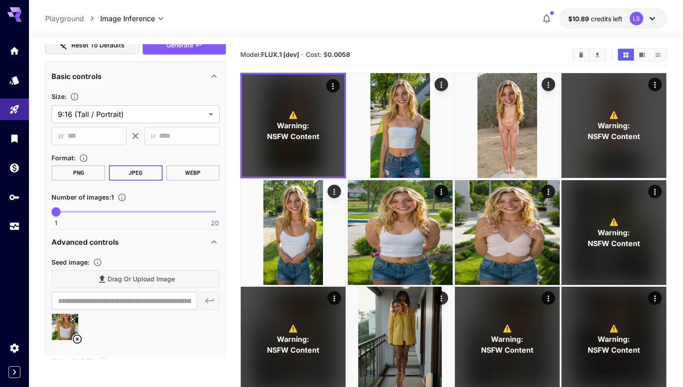
scroll to position [0, 0]
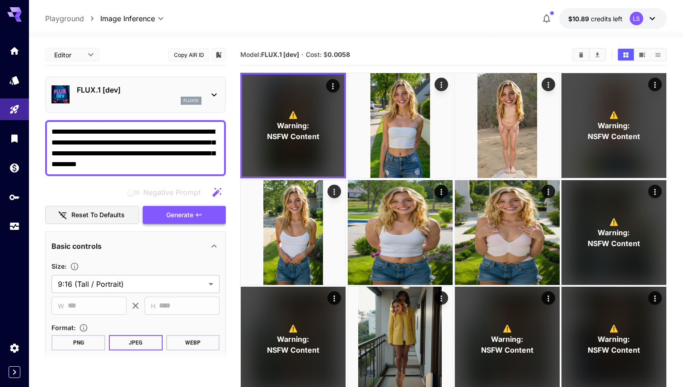
click at [184, 211] on span "Generate" at bounding box center [179, 215] width 27 height 11
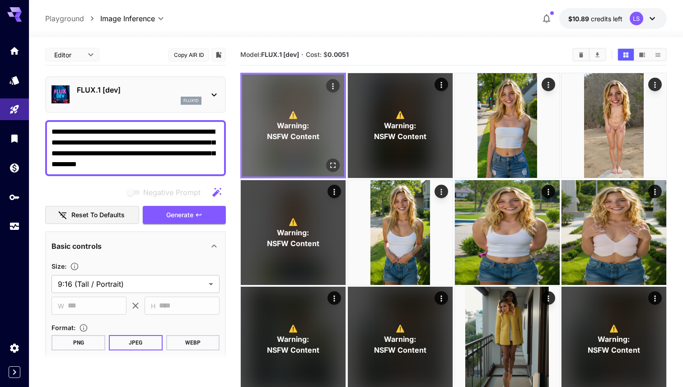
click at [332, 162] on icon "Open in fullscreen" at bounding box center [332, 165] width 9 height 9
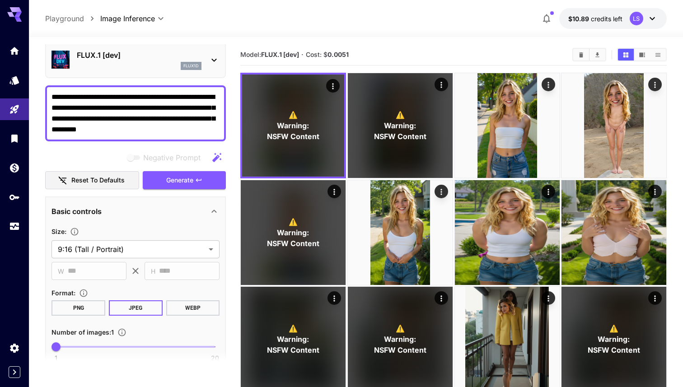
scroll to position [96, 0]
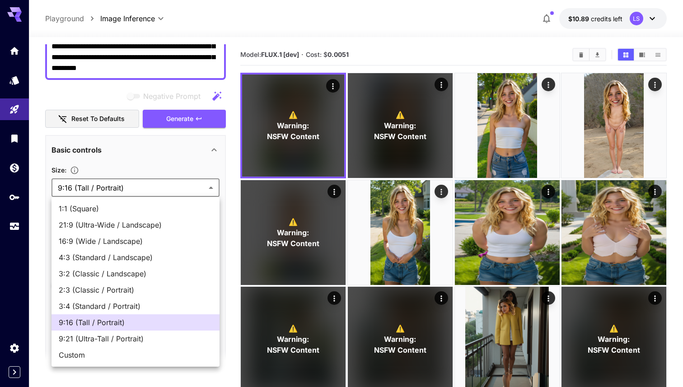
click at [131, 206] on span "1:1 (Square)" at bounding box center [136, 208] width 154 height 11
type input "**********"
type input "****"
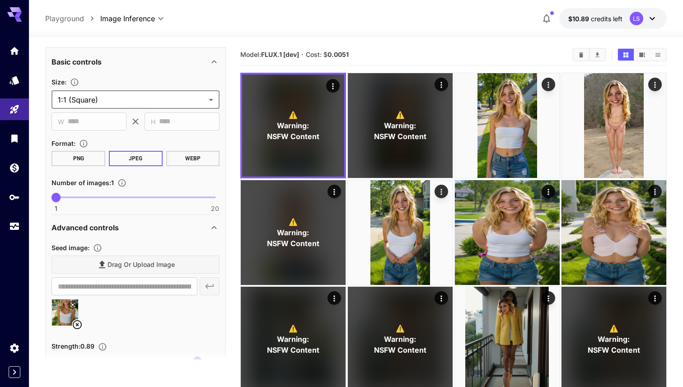
scroll to position [205, 0]
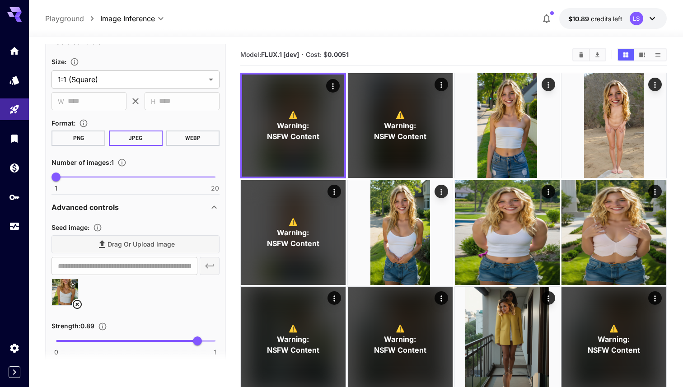
click at [78, 309] on icon at bounding box center [77, 304] width 11 height 11
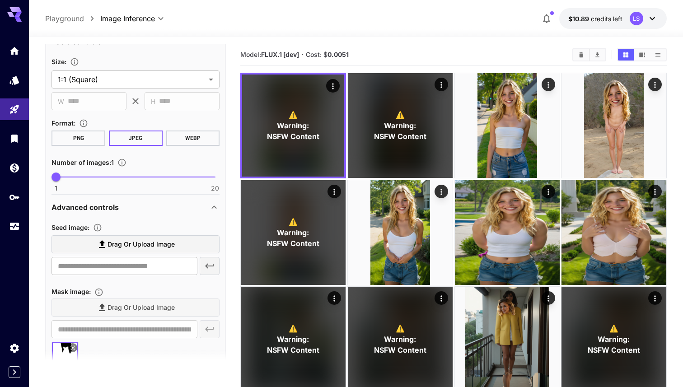
click at [100, 247] on icon at bounding box center [102, 245] width 6 height 8
click at [0, 0] on input "Drag or upload image" at bounding box center [0, 0] width 0 height 0
click at [96, 266] on input "text" at bounding box center [124, 266] width 146 height 18
paste input "**********"
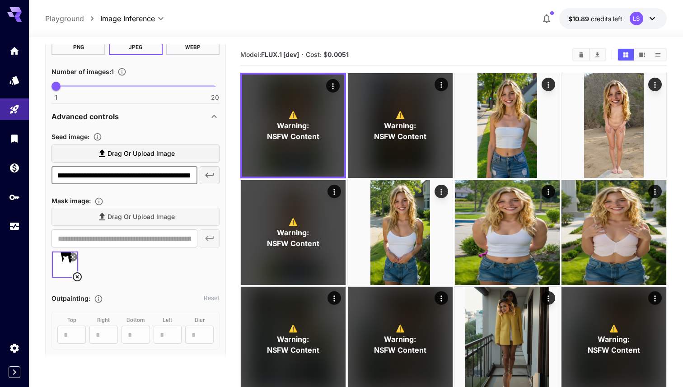
scroll to position [300, 0]
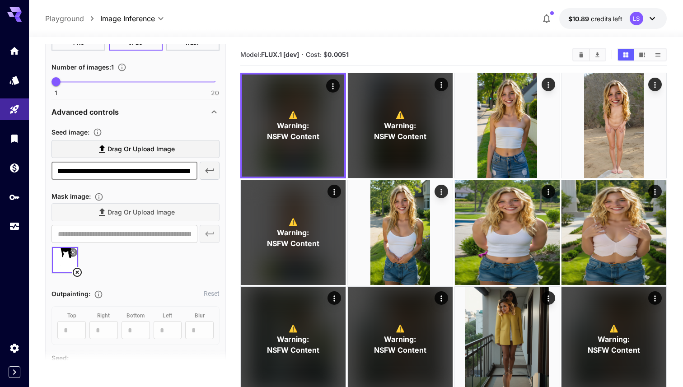
type input "**********"
click at [208, 169] on icon "button" at bounding box center [210, 170] width 9 height 5
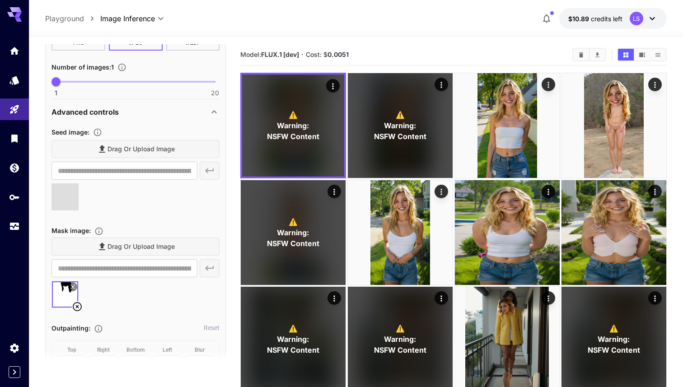
click at [75, 307] on icon at bounding box center [77, 306] width 11 height 11
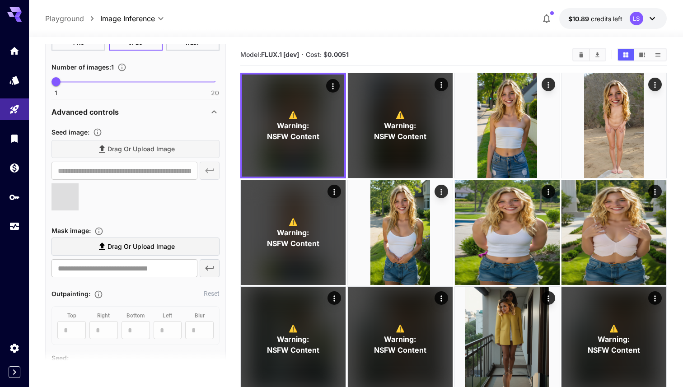
click at [133, 245] on span "Drag or upload image" at bounding box center [141, 246] width 67 height 11
click at [0, 0] on input "Drag or upload image" at bounding box center [0, 0] width 0 height 0
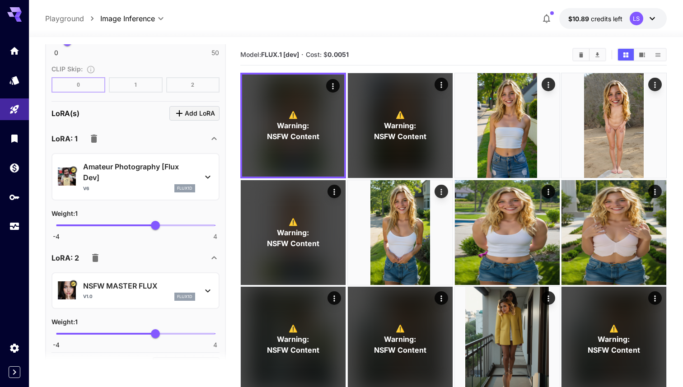
scroll to position [903, 0]
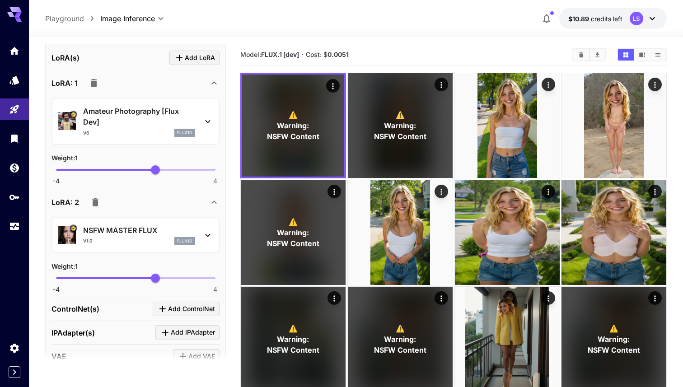
click at [81, 235] on div "NSFW MASTER FLUX v1.0 flux1d" at bounding box center [135, 235] width 155 height 28
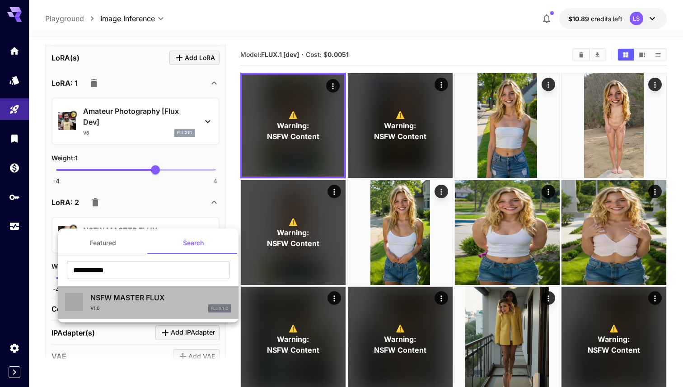
click at [99, 297] on p "NSFW MASTER FLUX" at bounding box center [160, 297] width 141 height 11
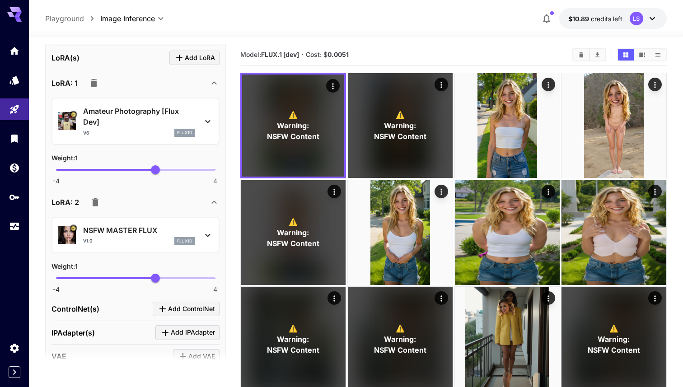
click at [137, 124] on p "Amateur Photography [Flux Dev]" at bounding box center [139, 117] width 112 height 22
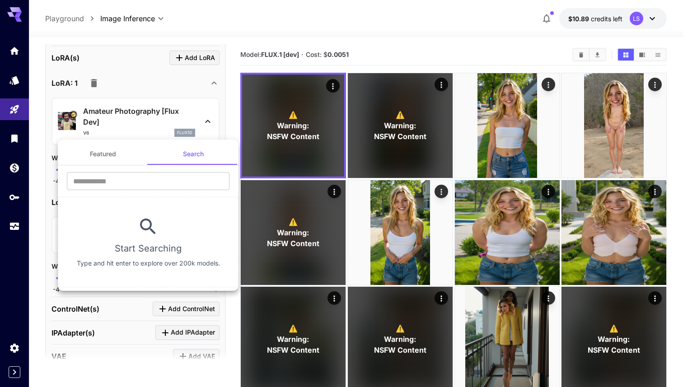
click at [111, 159] on button "Featured" at bounding box center [103, 154] width 90 height 22
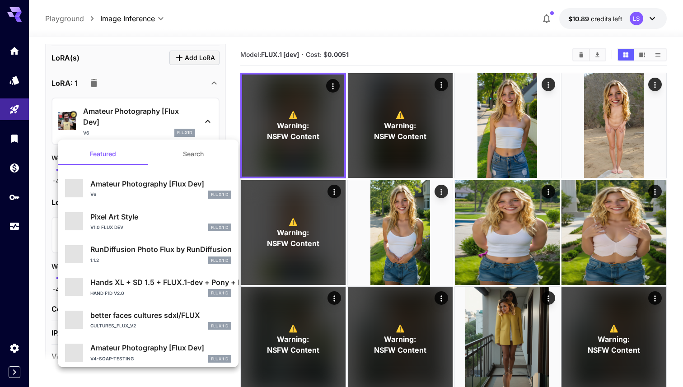
click at [8, 89] on div at bounding box center [341, 193] width 683 height 387
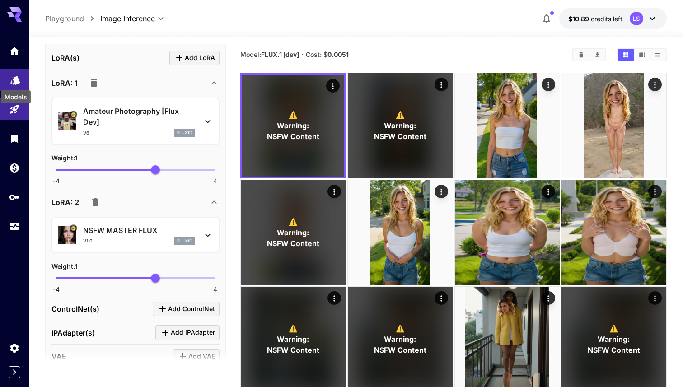
click at [13, 82] on icon "Models" at bounding box center [14, 77] width 9 height 9
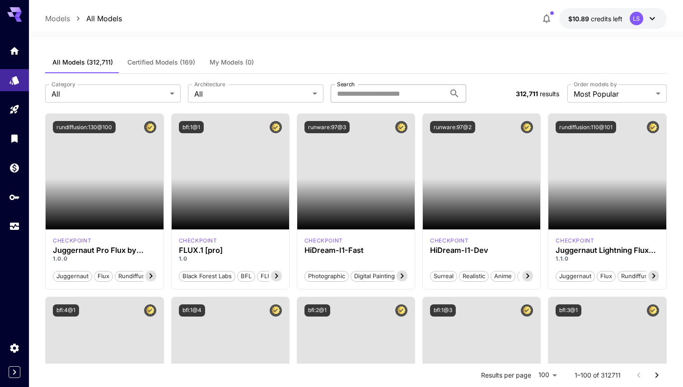
click at [382, 90] on input "Search" at bounding box center [388, 93] width 115 height 18
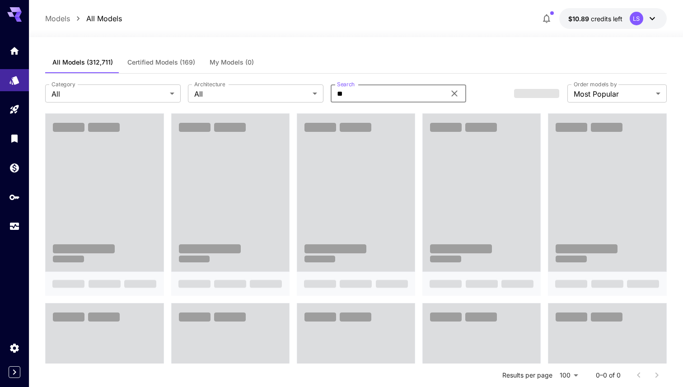
type input "*"
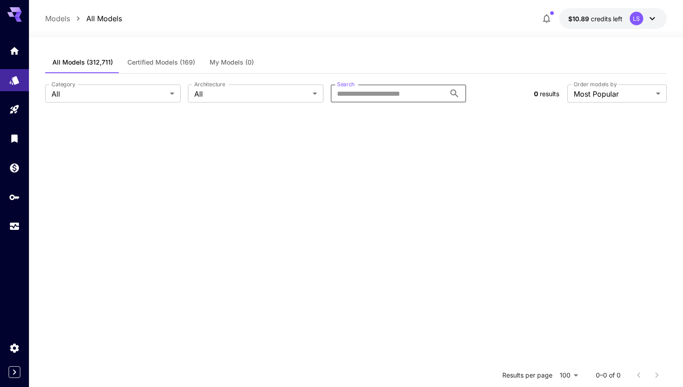
type input "*"
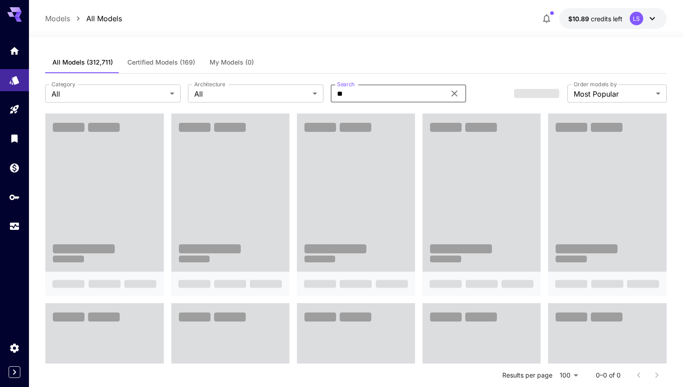
type input "*******"
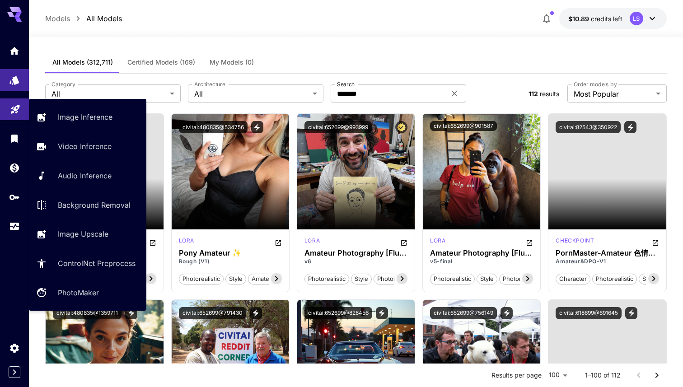
click at [11, 120] on link at bounding box center [14, 109] width 29 height 22
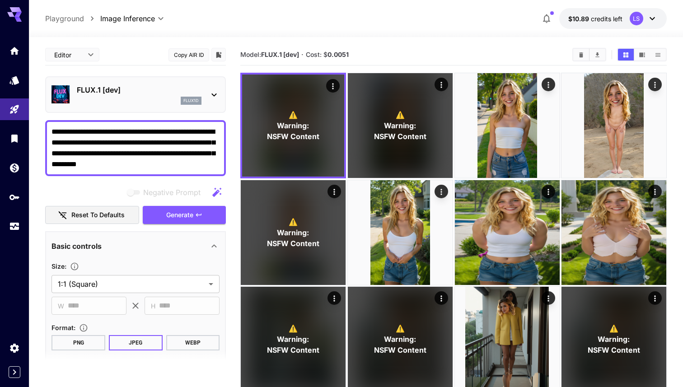
scroll to position [154, 0]
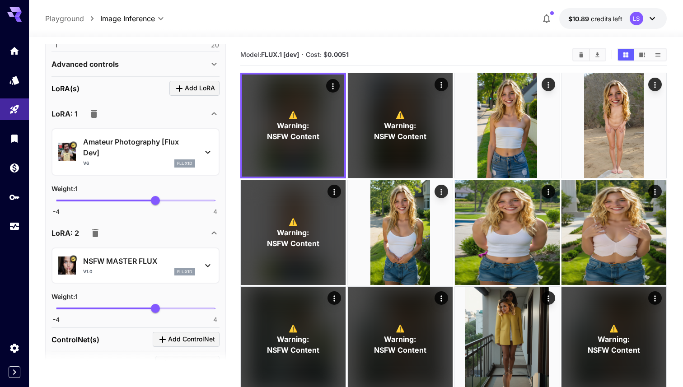
scroll to position [382, 0]
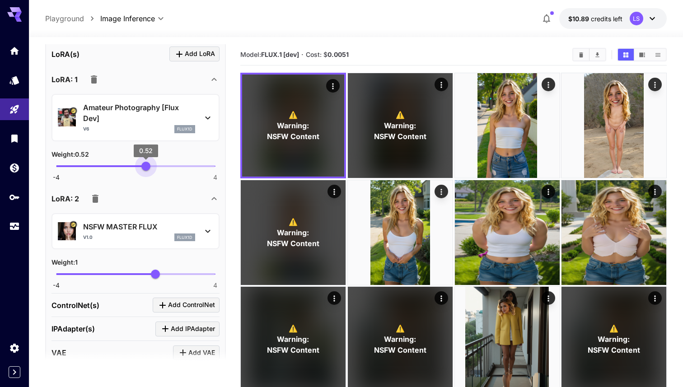
type input "***"
drag, startPoint x: 153, startPoint y: 169, endPoint x: 145, endPoint y: 171, distance: 8.0
click at [145, 171] on span "0.5" at bounding box center [145, 166] width 9 height 9
type input "****"
click at [152, 272] on span "0.81" at bounding box center [151, 274] width 9 height 9
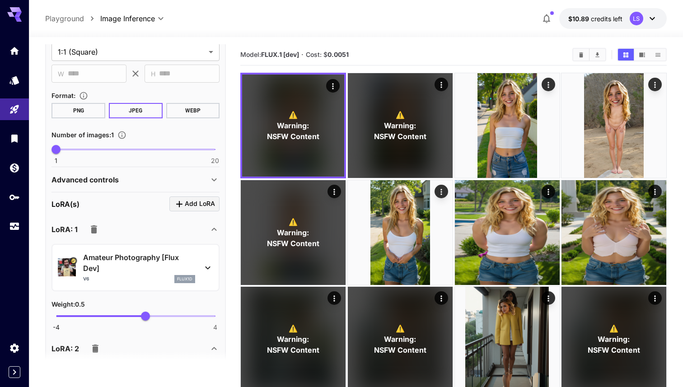
scroll to position [220, 0]
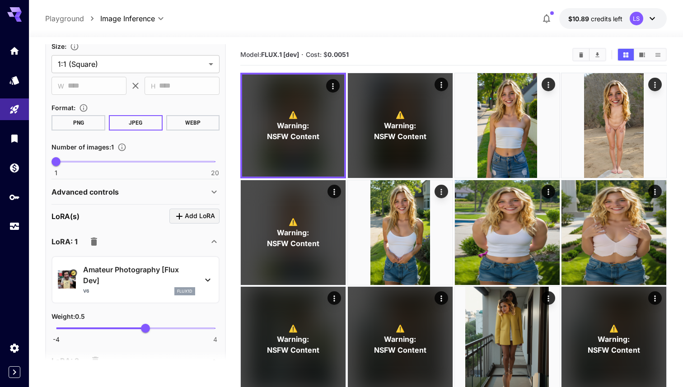
click at [192, 188] on div "Advanced controls" at bounding box center [129, 192] width 157 height 11
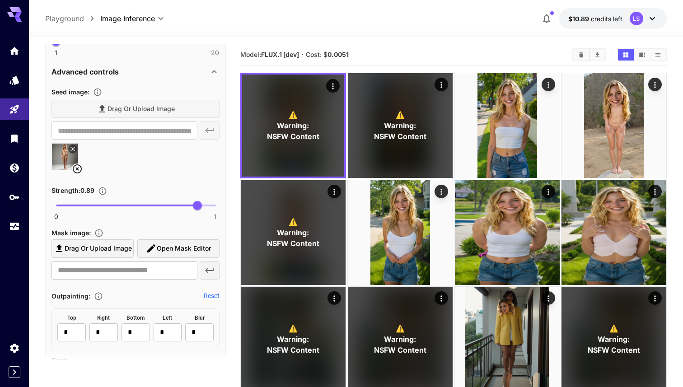
scroll to position [347, 0]
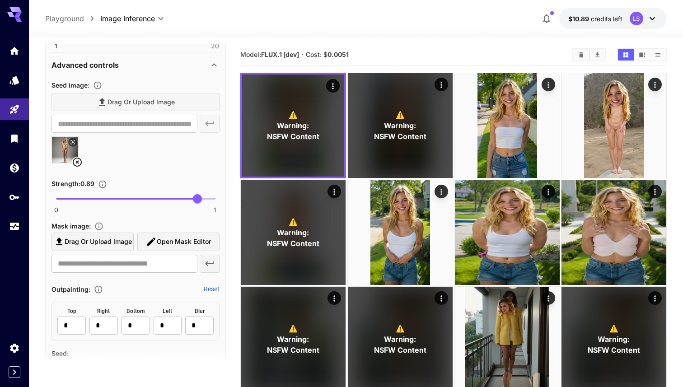
click at [159, 244] on span "Open Mask Editor" at bounding box center [184, 241] width 54 height 11
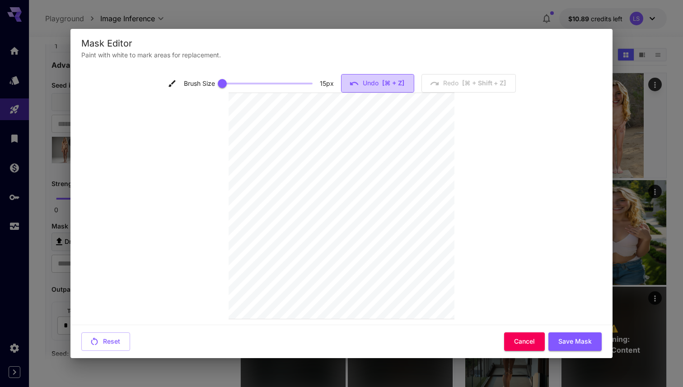
click at [378, 79] on button "Undo [⌘ + Z]" at bounding box center [377, 83] width 73 height 19
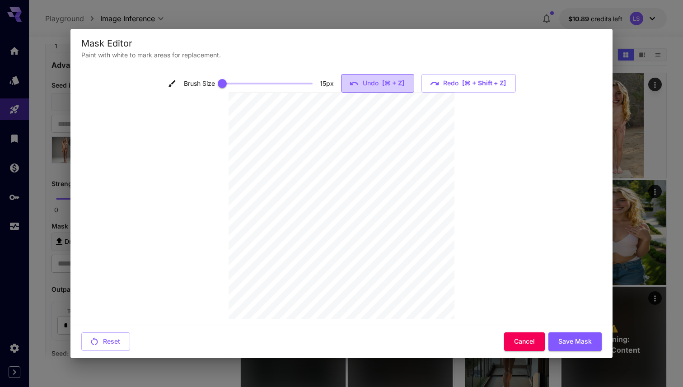
click at [378, 79] on button "Undo [⌘ + Z]" at bounding box center [377, 83] width 73 height 19
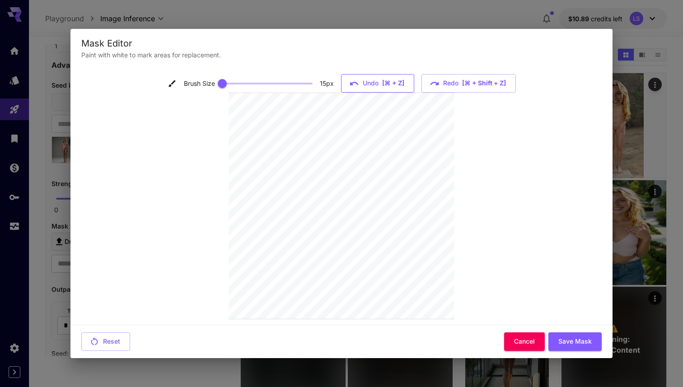
click at [378, 79] on button "Undo [⌘ + Z]" at bounding box center [377, 83] width 73 height 19
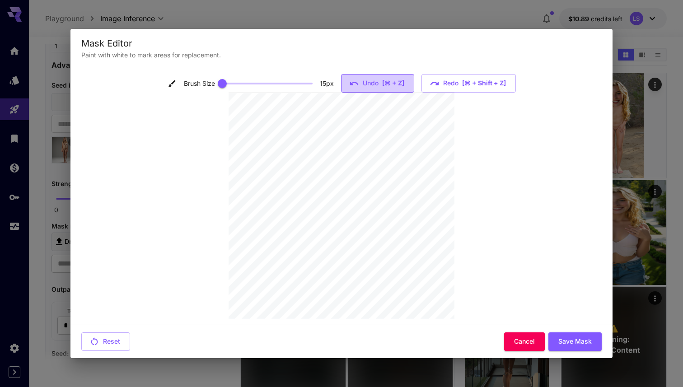
click at [378, 79] on button "Undo [⌘ + Z]" at bounding box center [377, 83] width 73 height 19
click at [378, 79] on div "Brush Size 15 px Undo [⌘ + Z] Redo [⌘ + shift + Z]" at bounding box center [342, 83] width 348 height 19
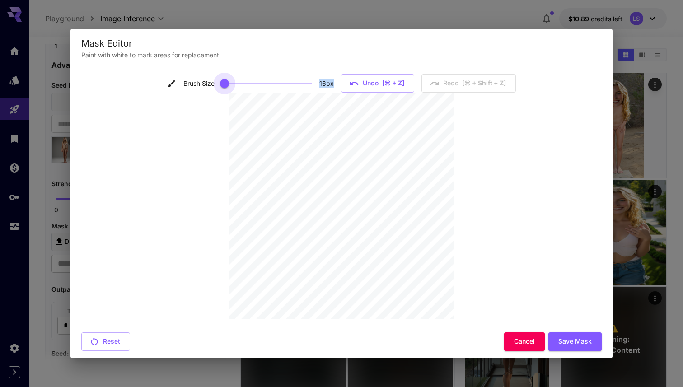
type input "**"
drag, startPoint x: 225, startPoint y: 82, endPoint x: 323, endPoint y: 84, distance: 98.5
click at [323, 84] on div "Brush Size 50 px" at bounding box center [251, 84] width 168 height 14
click at [571, 336] on button "Save Mask" at bounding box center [574, 341] width 53 height 19
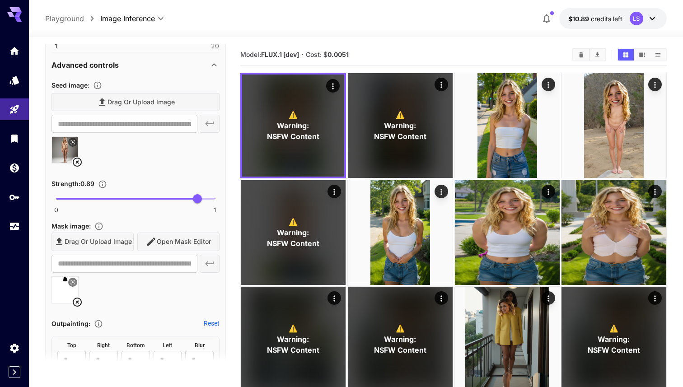
type input "**********"
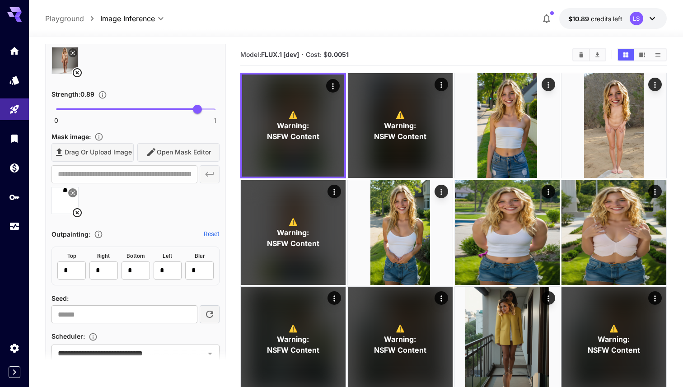
scroll to position [415, 0]
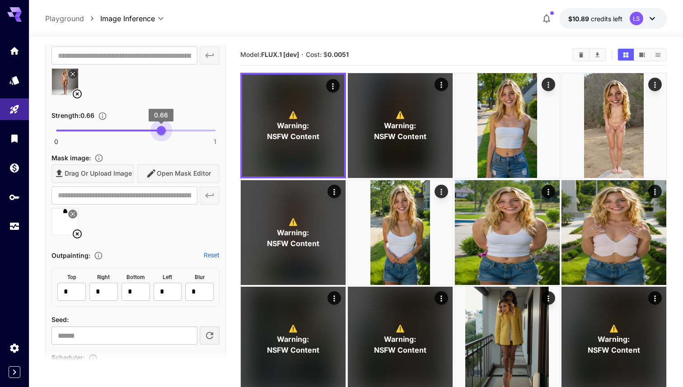
drag, startPoint x: 196, startPoint y: 132, endPoint x: 161, endPoint y: 131, distance: 34.3
click at [161, 131] on span "0.66" at bounding box center [161, 130] width 9 height 9
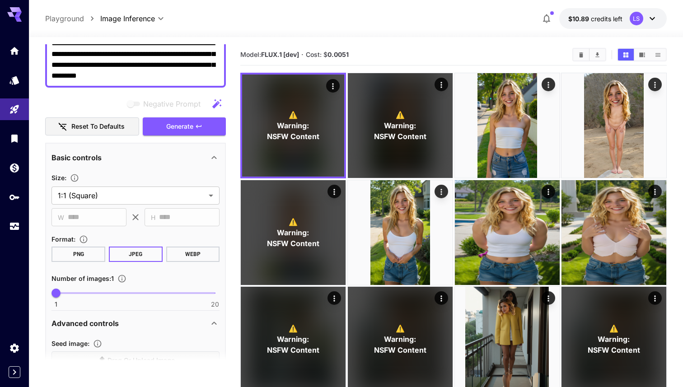
scroll to position [49, 0]
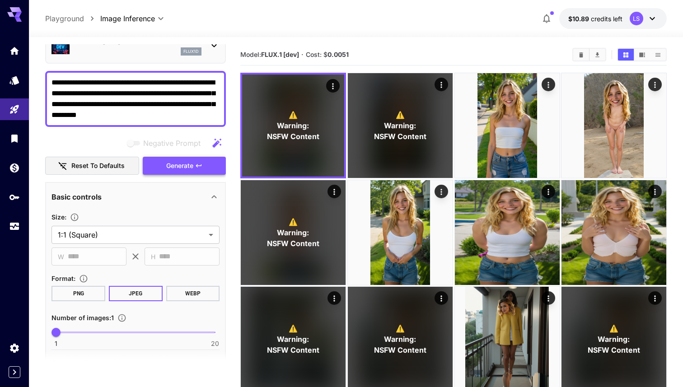
click at [170, 162] on span "Generate" at bounding box center [179, 165] width 27 height 11
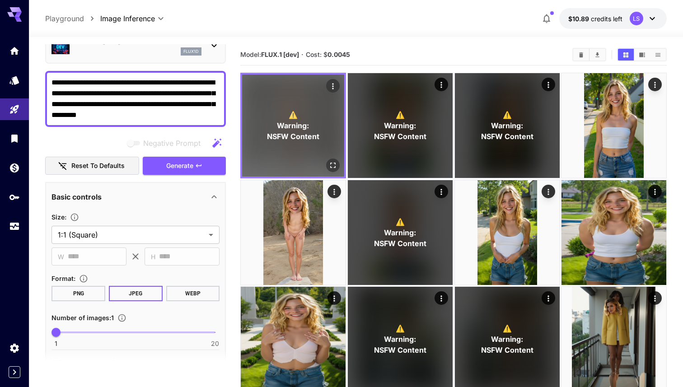
click at [338, 164] on button "Open in fullscreen" at bounding box center [333, 166] width 14 height 14
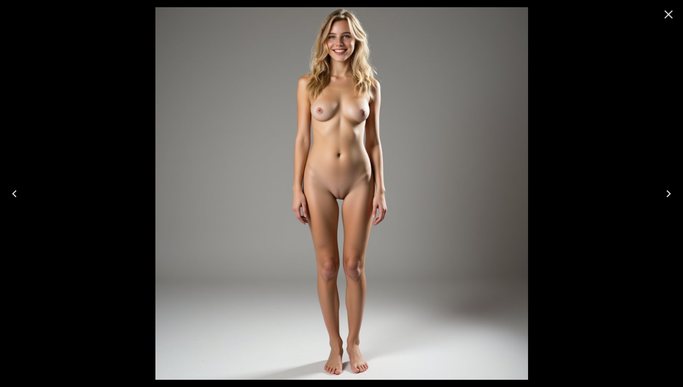
click at [669, 11] on icon "Close" at bounding box center [668, 14] width 14 height 14
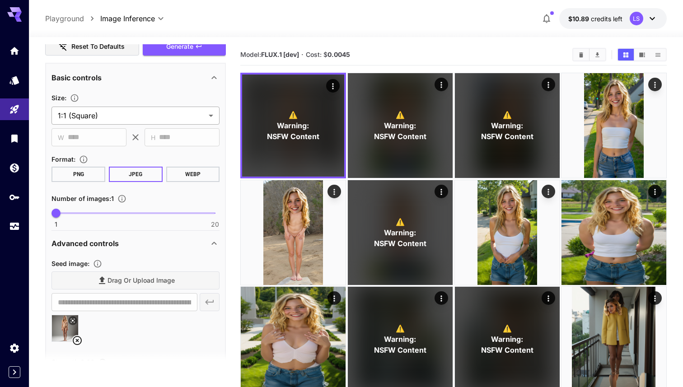
scroll to position [276, 0]
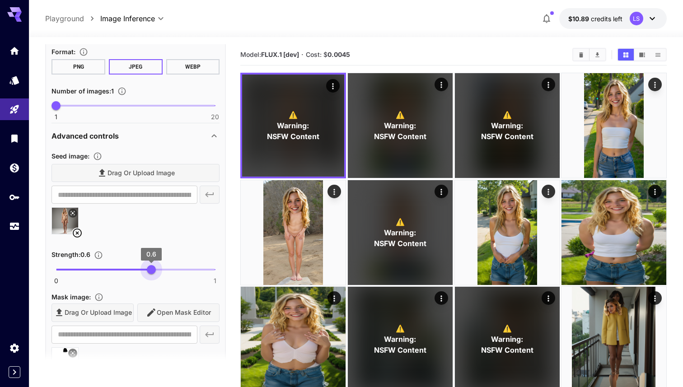
type input "****"
drag, startPoint x: 158, startPoint y: 267, endPoint x: 148, endPoint y: 268, distance: 10.0
click at [148, 268] on span "0.58" at bounding box center [148, 269] width 9 height 9
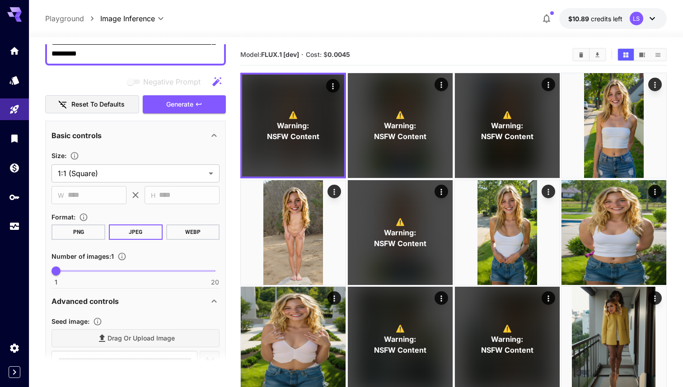
scroll to position [80, 0]
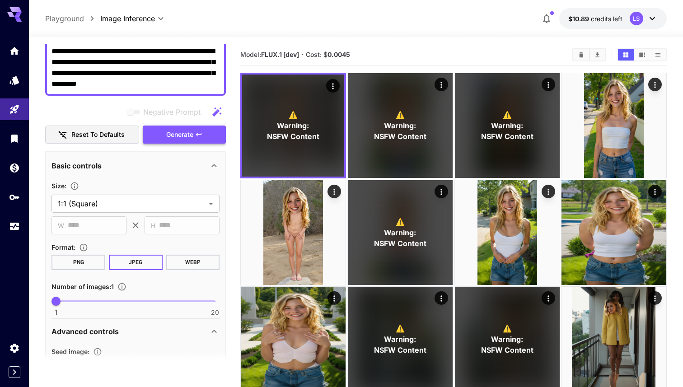
click at [192, 131] on span "Generate" at bounding box center [179, 134] width 27 height 11
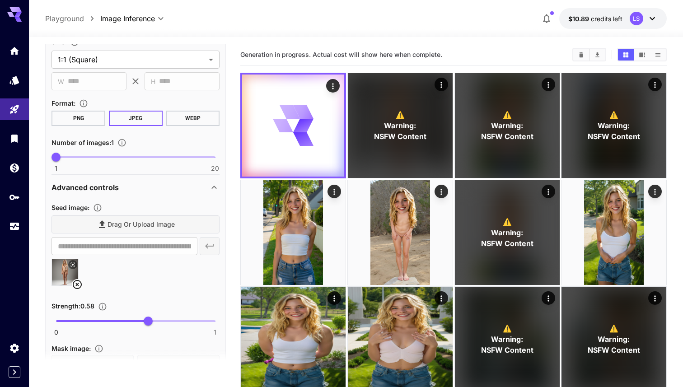
scroll to position [224, 0]
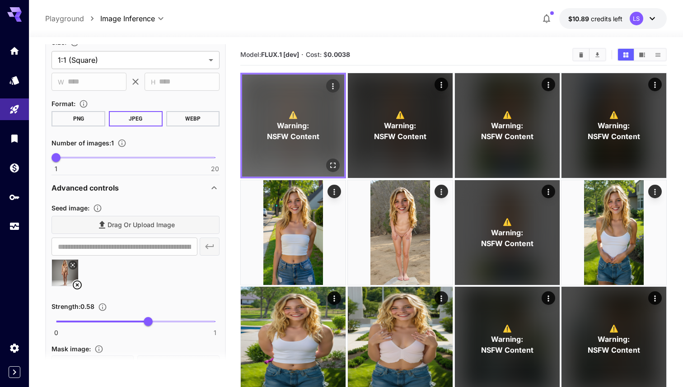
click at [328, 162] on icon "Open in fullscreen" at bounding box center [332, 165] width 9 height 9
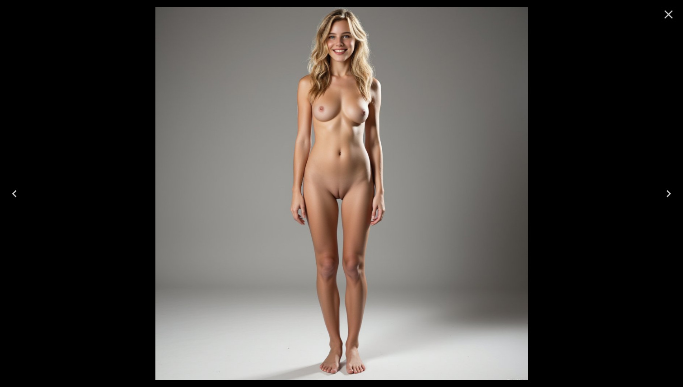
click at [672, 12] on icon "Close" at bounding box center [668, 14] width 14 height 14
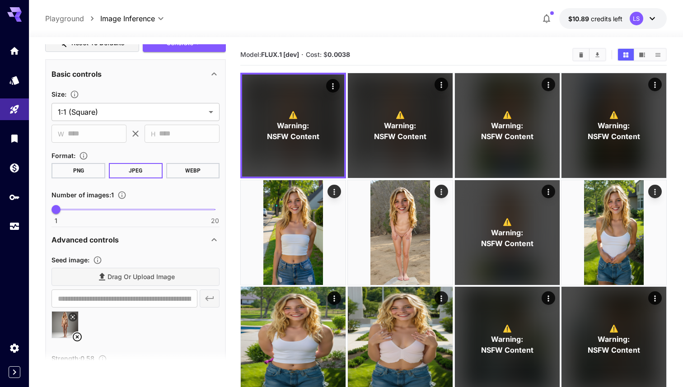
scroll to position [140, 0]
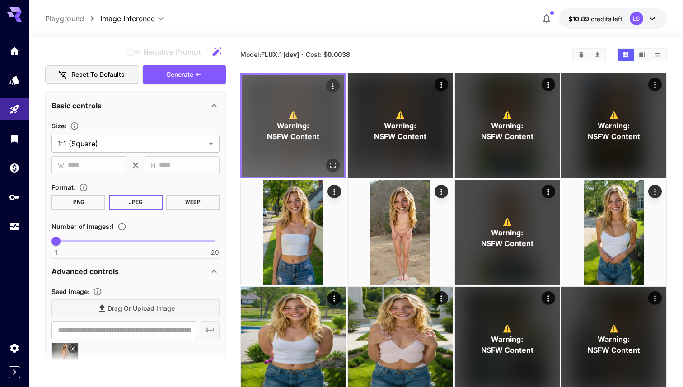
click at [332, 85] on icon "Actions" at bounding box center [332, 86] width 9 height 9
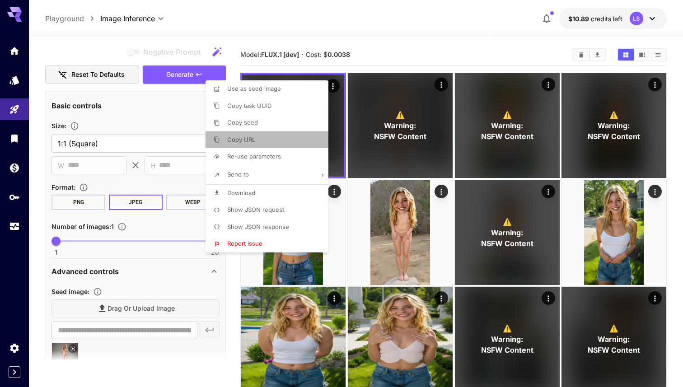
click at [276, 143] on li "Copy URL" at bounding box center [270, 139] width 128 height 17
click at [137, 12] on div at bounding box center [341, 193] width 683 height 387
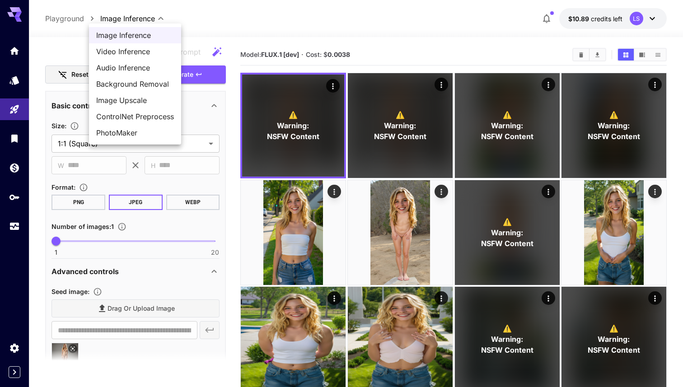
click at [141, 99] on span "Image Upscale" at bounding box center [135, 100] width 78 height 11
type input "**********"
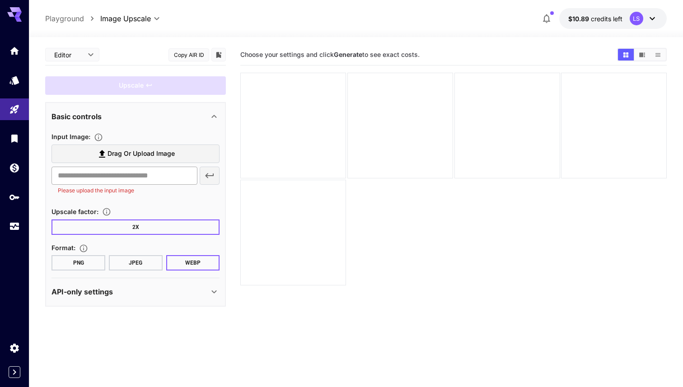
click at [132, 180] on input "text" at bounding box center [124, 176] width 146 height 18
paste input "**********"
type input "**********"
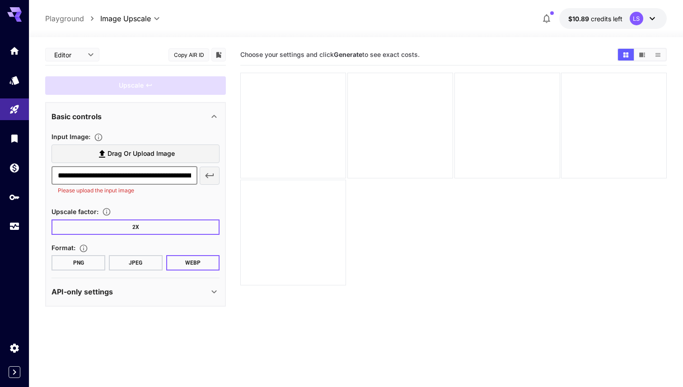
click at [200, 173] on button "button" at bounding box center [210, 176] width 20 height 18
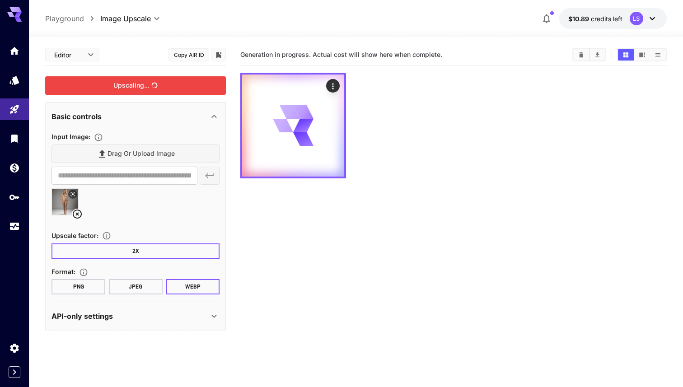
click at [166, 79] on div "Upscaling..." at bounding box center [135, 85] width 181 height 19
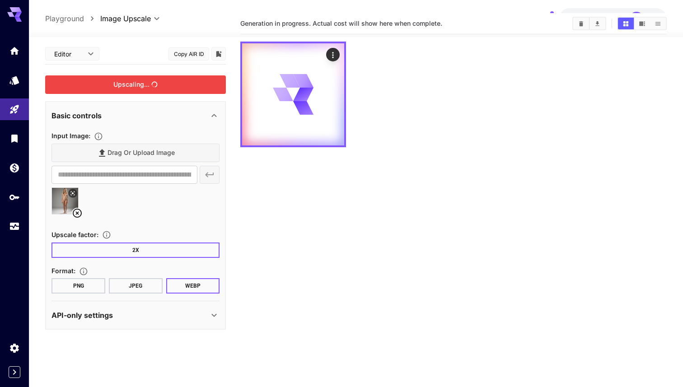
scroll to position [42, 0]
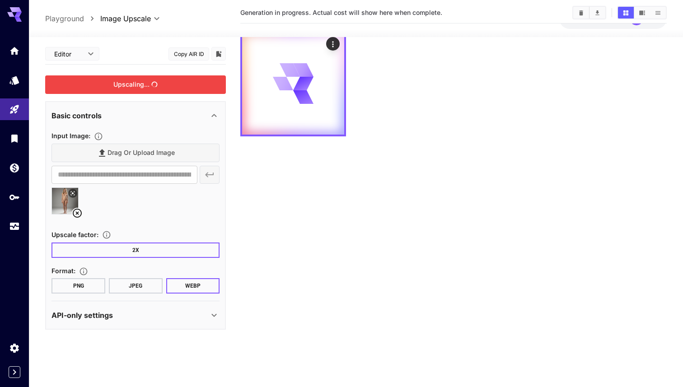
click at [89, 283] on button "PNG" at bounding box center [78, 285] width 54 height 15
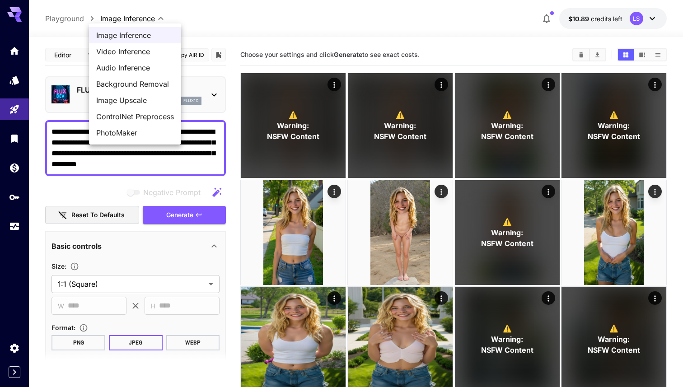
click at [140, 100] on span "Image Upscale" at bounding box center [135, 100] width 78 height 11
type input "**********"
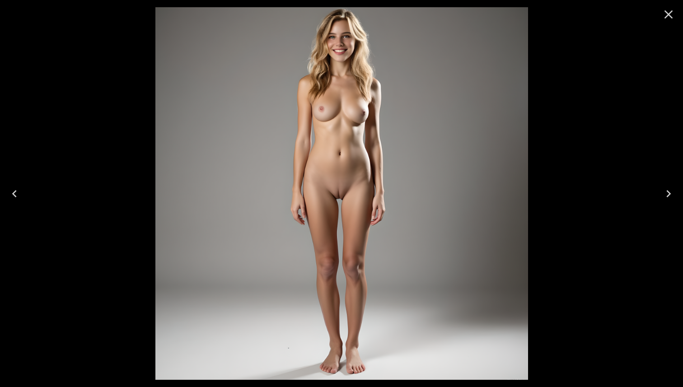
click at [669, 10] on icon "Close" at bounding box center [668, 14] width 14 height 14
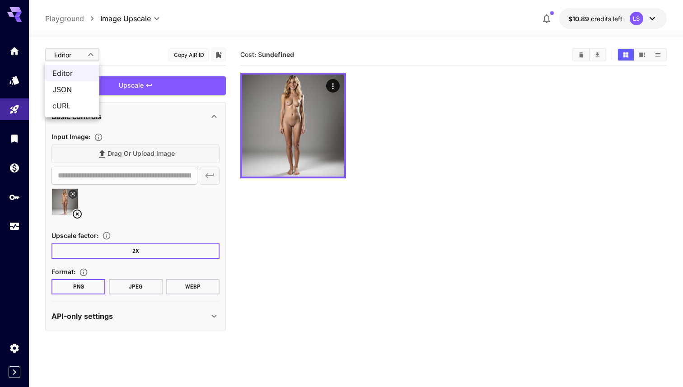
click at [64, 56] on body "**********" at bounding box center [341, 229] width 683 height 458
click at [125, 180] on div at bounding box center [341, 193] width 683 height 387
click at [73, 10] on div "**********" at bounding box center [356, 18] width 622 height 21
click at [73, 22] on p "Playground" at bounding box center [64, 18] width 39 height 11
type input "**********"
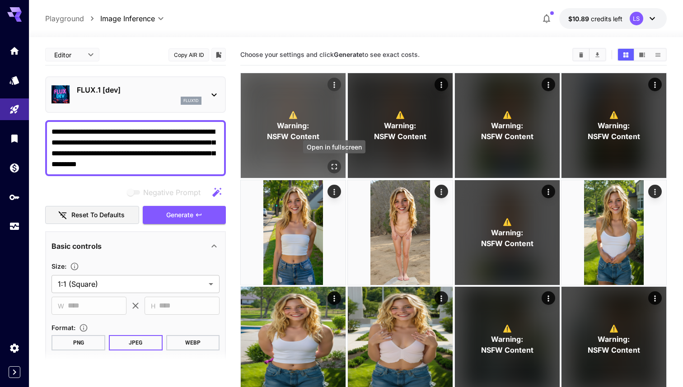
click at [335, 168] on icon "Open in fullscreen" at bounding box center [334, 166] width 5 height 5
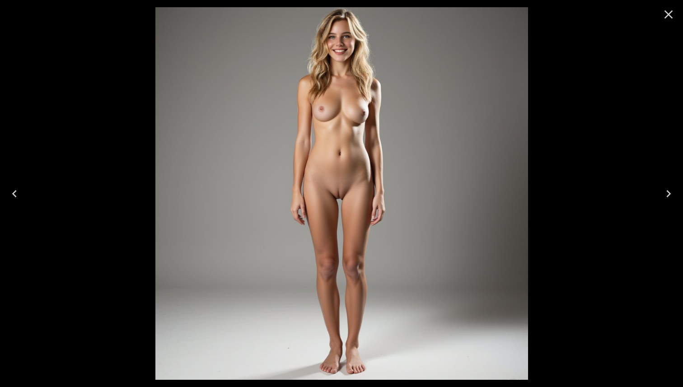
click at [672, 17] on icon "Close" at bounding box center [668, 14] width 9 height 9
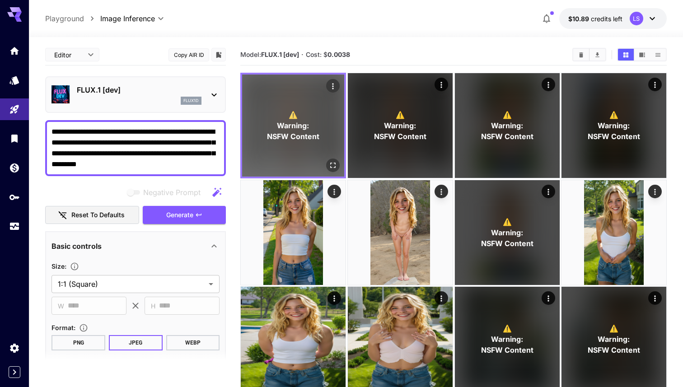
click at [331, 93] on div "⚠️ Warning: NSFW Content" at bounding box center [293, 126] width 102 height 102
click at [332, 87] on icon "Actions" at bounding box center [332, 86] width 9 height 9
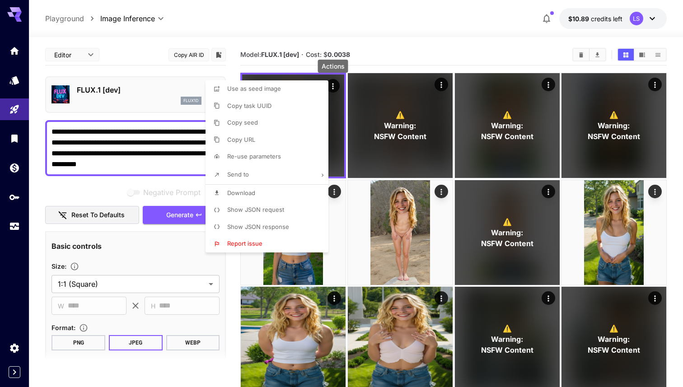
click at [290, 137] on li "Copy URL" at bounding box center [270, 139] width 128 height 17
click at [415, 37] on div at bounding box center [341, 193] width 683 height 387
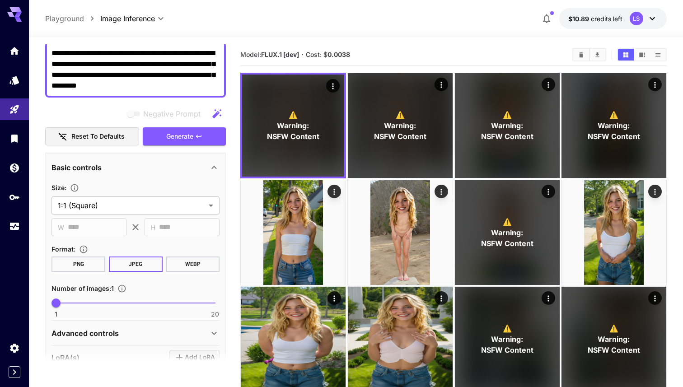
scroll to position [30, 0]
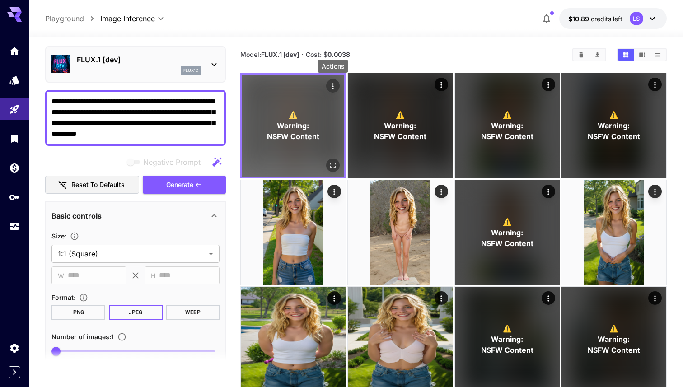
click at [330, 88] on icon "Actions" at bounding box center [332, 86] width 9 height 9
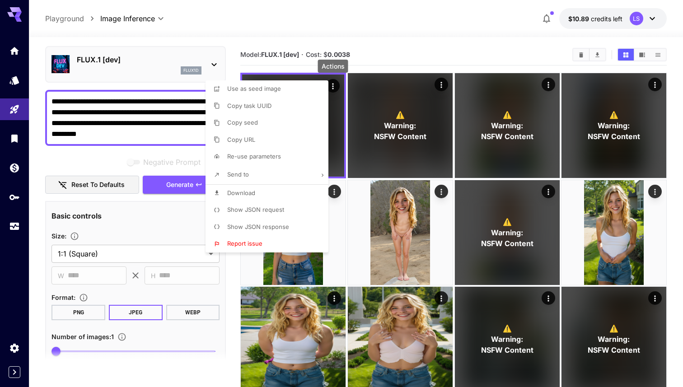
click at [134, 149] on div at bounding box center [341, 193] width 683 height 387
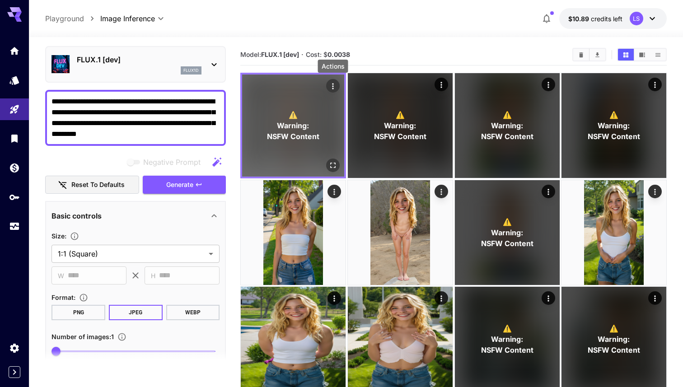
click at [334, 90] on icon "Actions" at bounding box center [332, 86] width 9 height 9
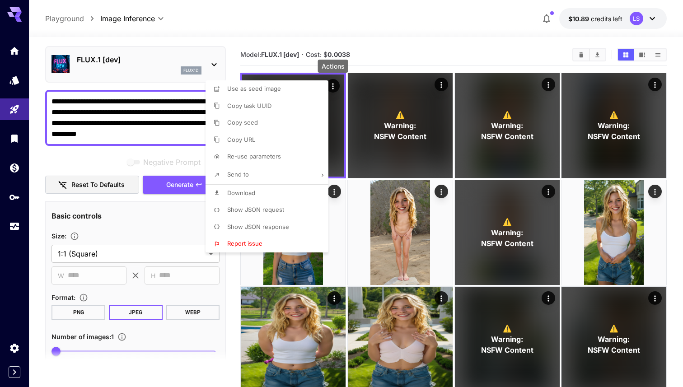
click at [251, 226] on span "Show JSON response" at bounding box center [258, 226] width 62 height 7
click at [273, 214] on p "Show JSON request" at bounding box center [255, 210] width 57 height 9
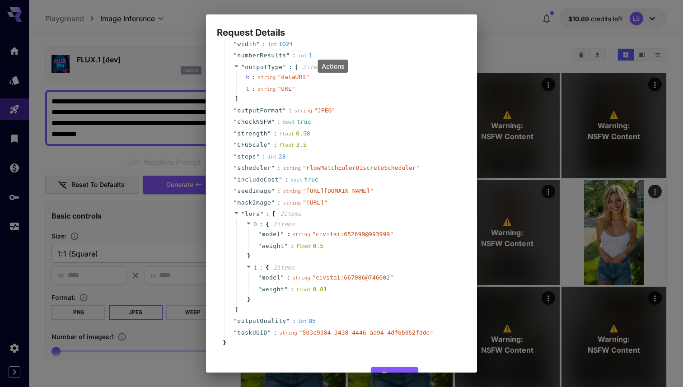
scroll to position [172, 0]
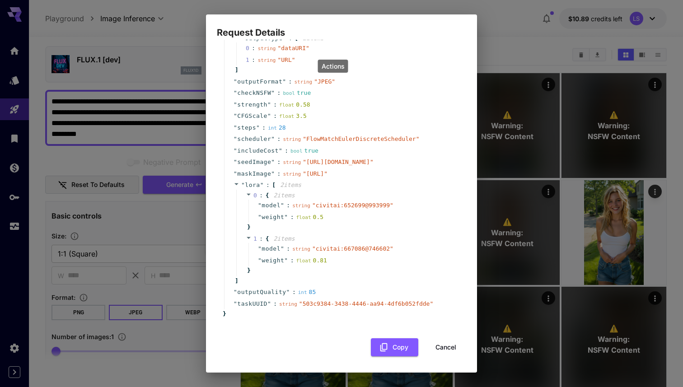
click at [123, 250] on div "Request Details { 19 item s " taskType " : string " imageInference " " model " …" at bounding box center [341, 193] width 683 height 387
click at [137, 209] on div "Request Details { 19 item s " taskType " : string " imageInference " " model " …" at bounding box center [341, 193] width 683 height 387
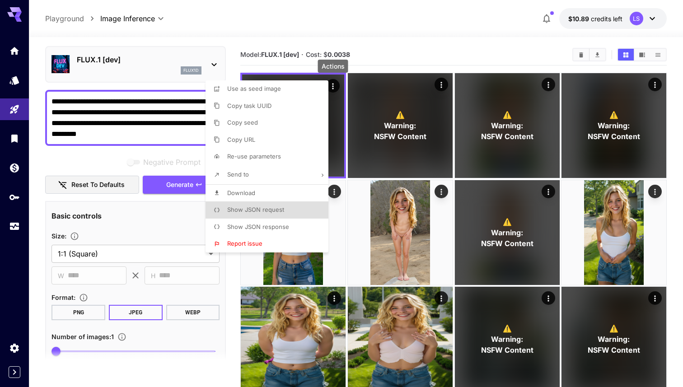
click at [138, 210] on div at bounding box center [341, 193] width 683 height 387
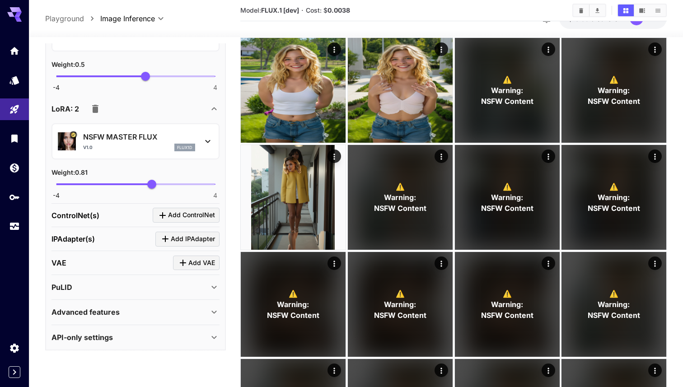
scroll to position [331, 0]
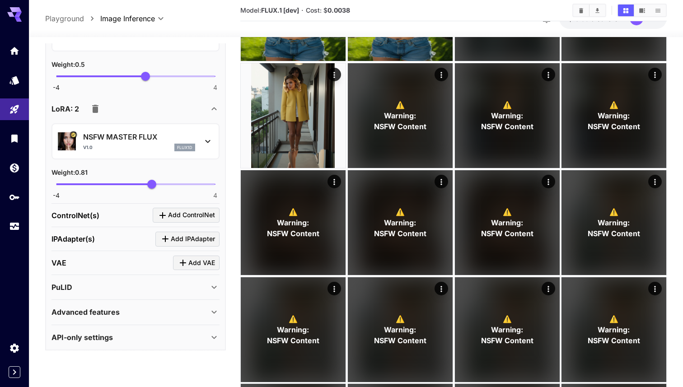
click at [118, 339] on div "API-only settings" at bounding box center [129, 337] width 157 height 11
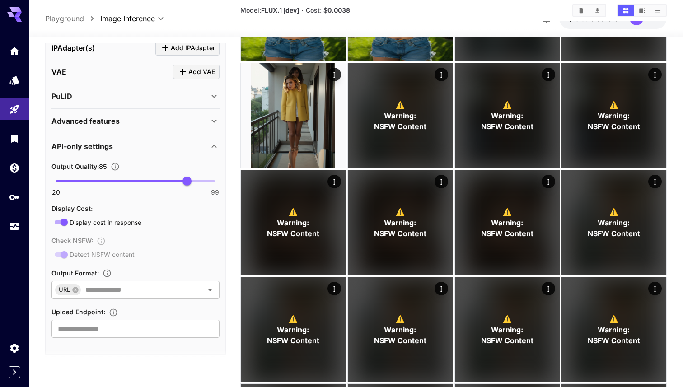
scroll to position [667, 0]
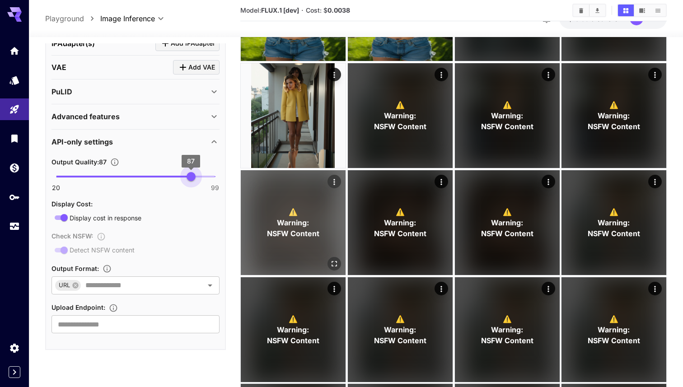
type input "**"
drag, startPoint x: 190, startPoint y: 176, endPoint x: 246, endPoint y: 175, distance: 56.0
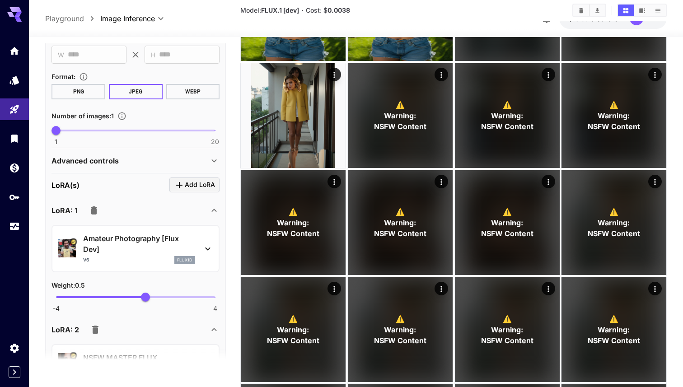
scroll to position [0, 0]
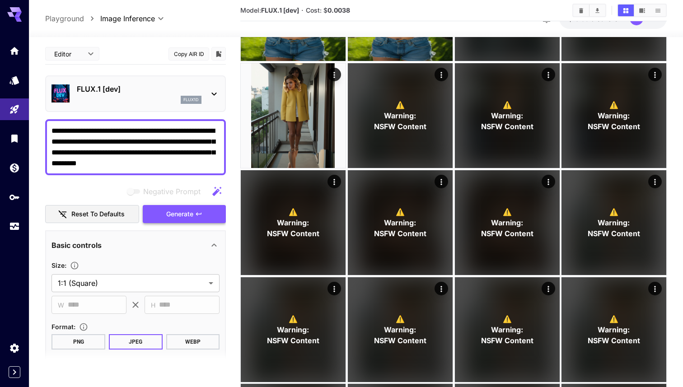
click at [177, 215] on span "Generate" at bounding box center [179, 214] width 27 height 11
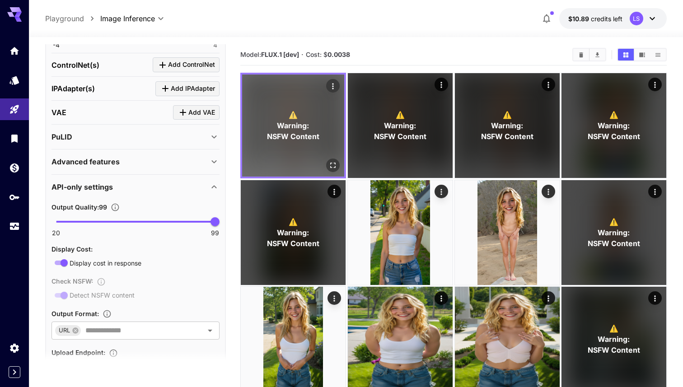
click at [328, 168] on icon "Open in fullscreen" at bounding box center [332, 165] width 9 height 9
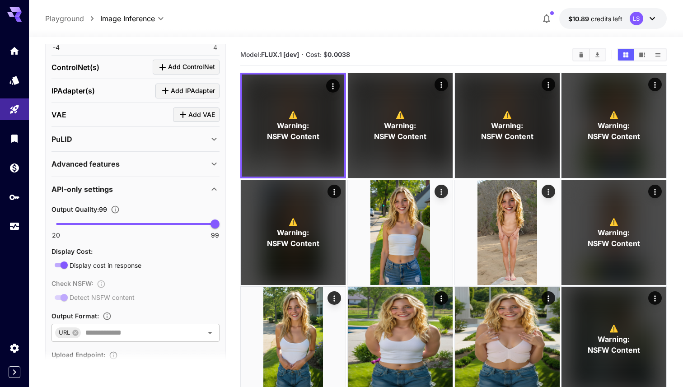
scroll to position [667, 0]
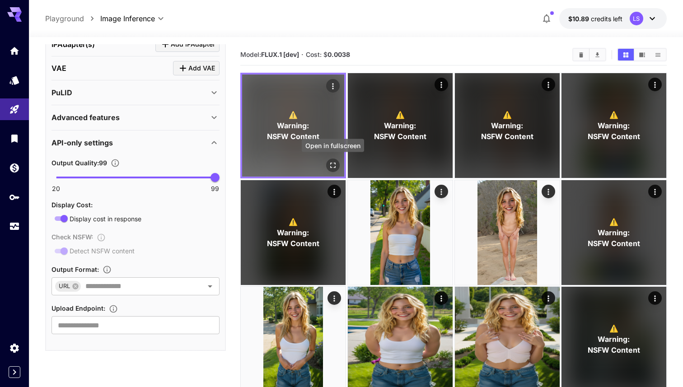
click at [332, 165] on icon "Open in fullscreen" at bounding box center [332, 165] width 9 height 9
